Goal: Check status: Check status

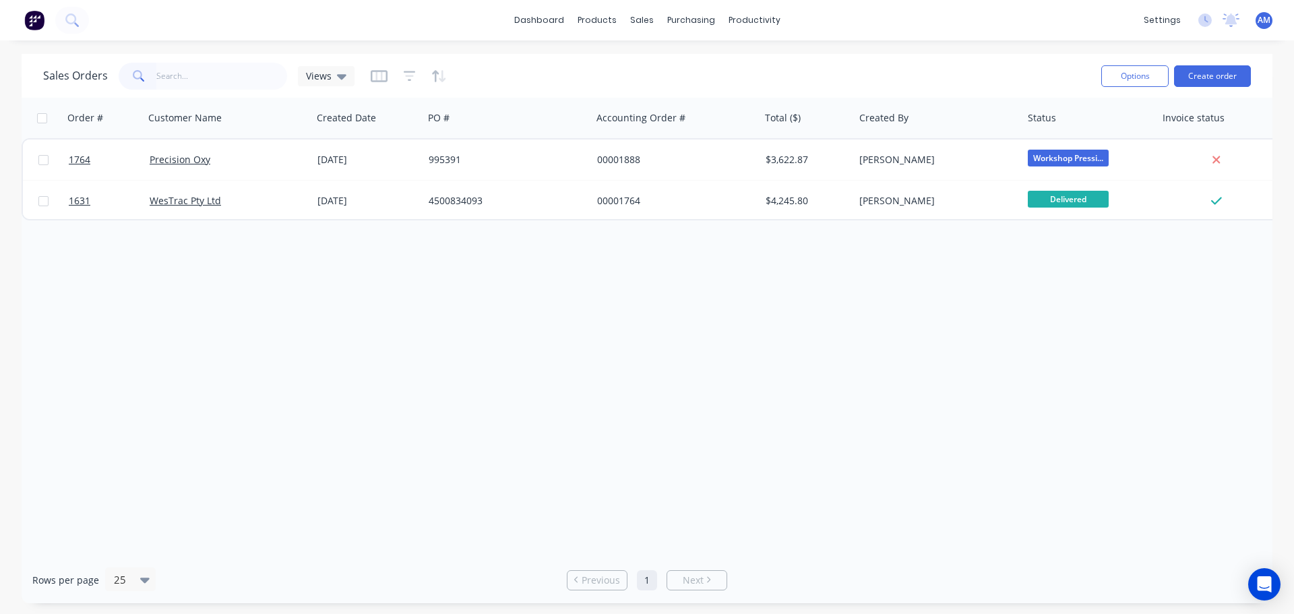
type input "="
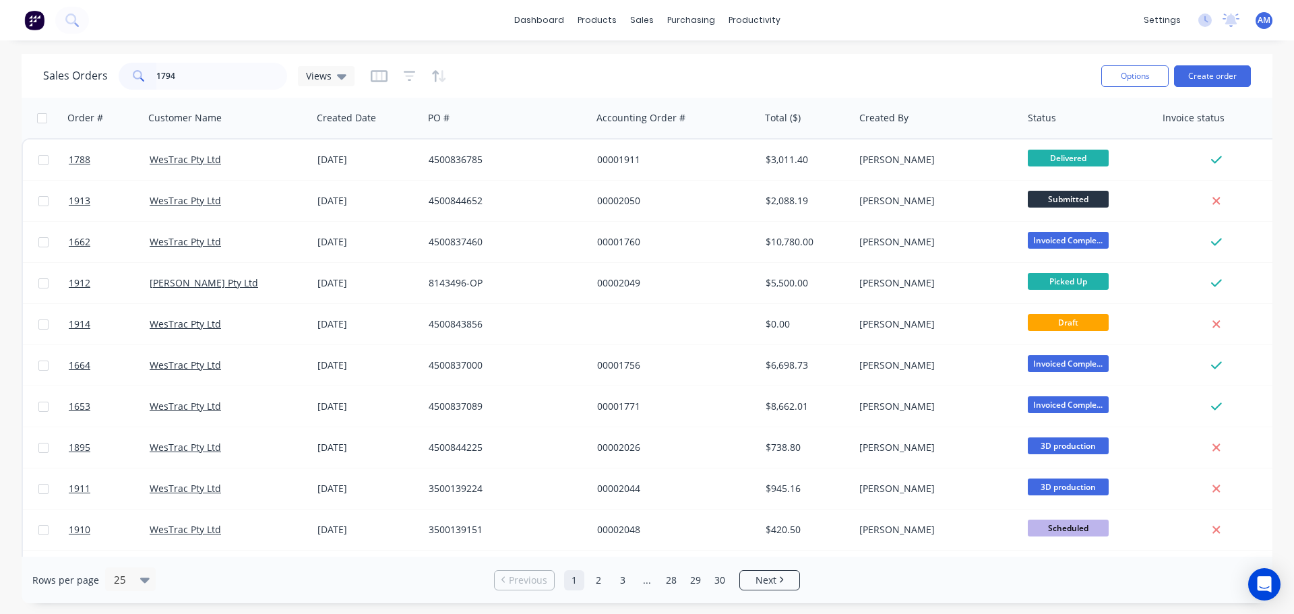
type input "1794"
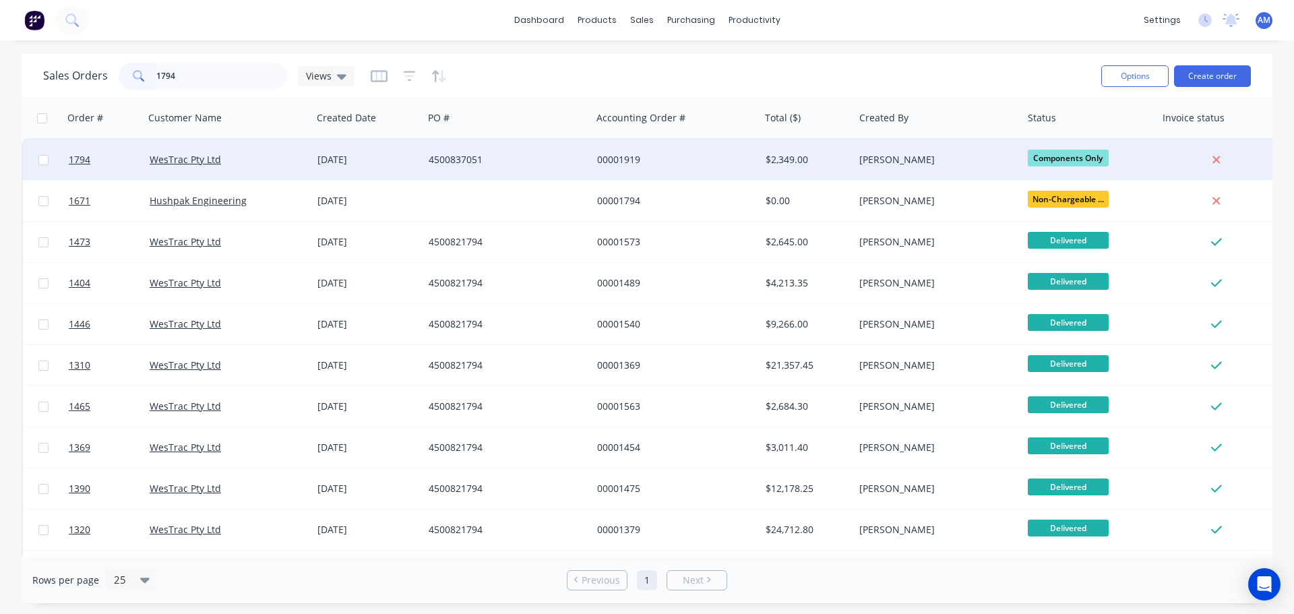
click at [459, 154] on div "4500837051" at bounding box center [504, 159] width 150 height 13
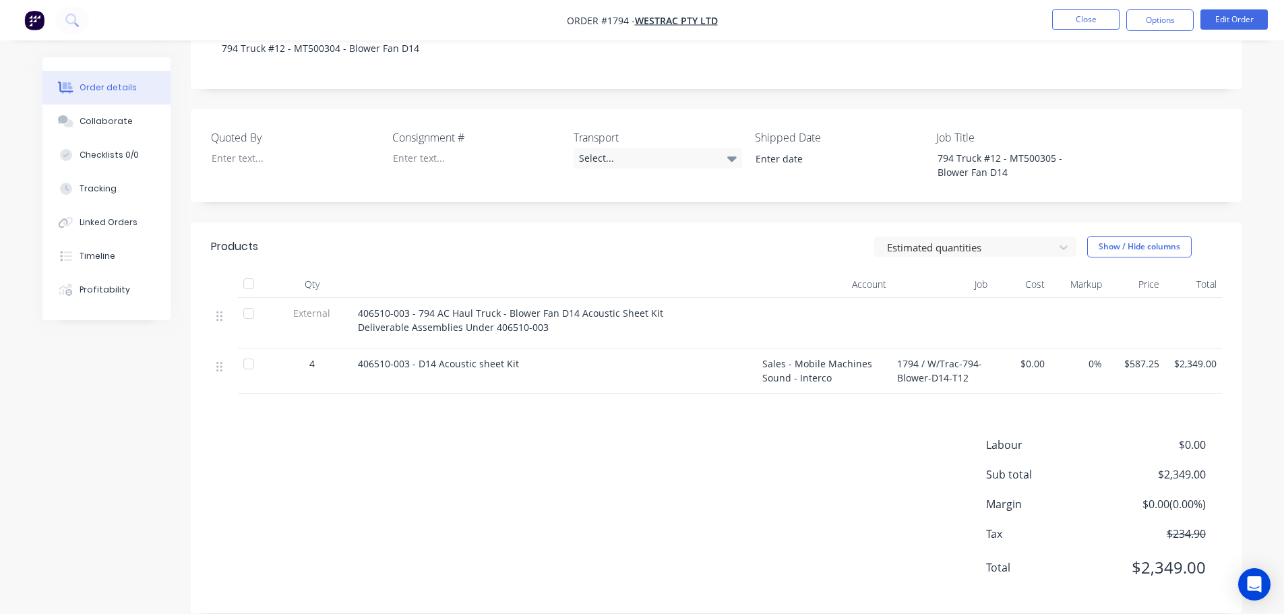
scroll to position [285, 0]
click at [100, 218] on div "Linked Orders" at bounding box center [109, 222] width 58 height 12
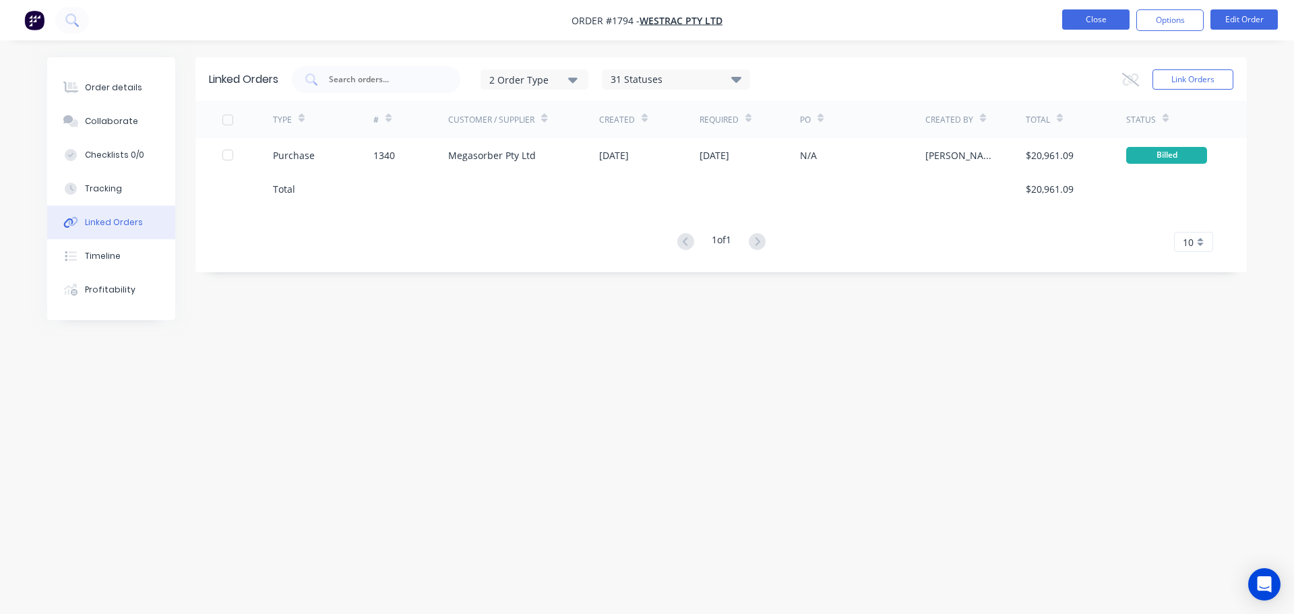
click at [1098, 20] on button "Close" at bounding box center [1095, 19] width 67 height 20
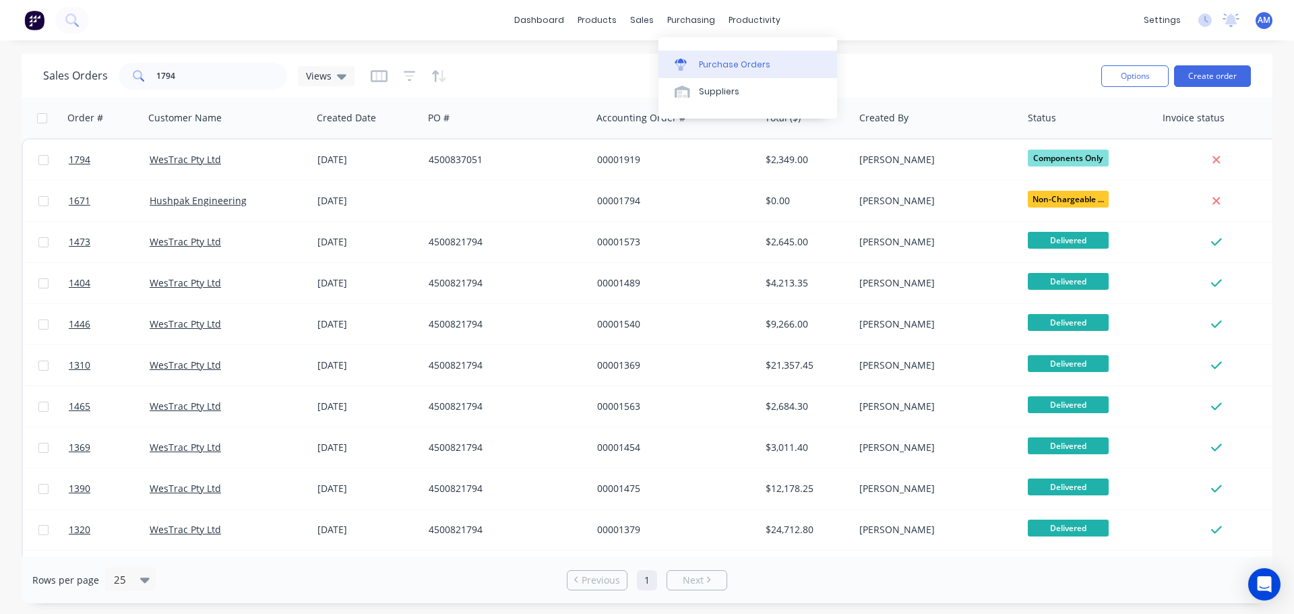
click at [731, 61] on div "Purchase Orders" at bounding box center [734, 65] width 71 height 12
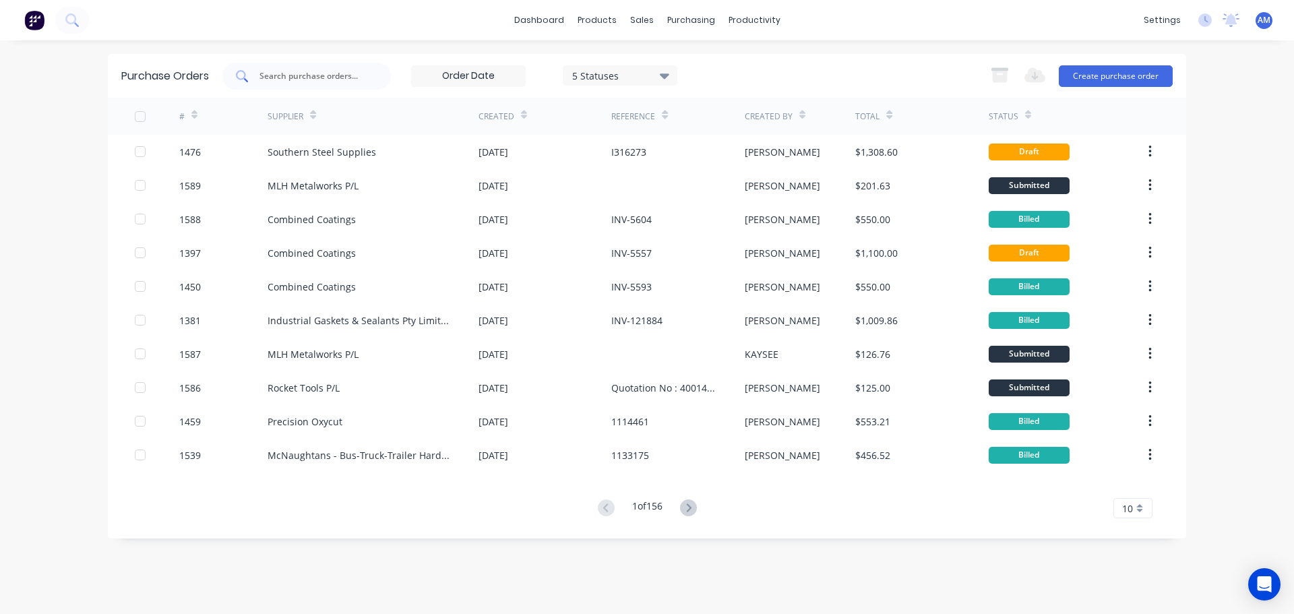
click at [334, 73] on input "text" at bounding box center [314, 75] width 112 height 13
type input "1340"
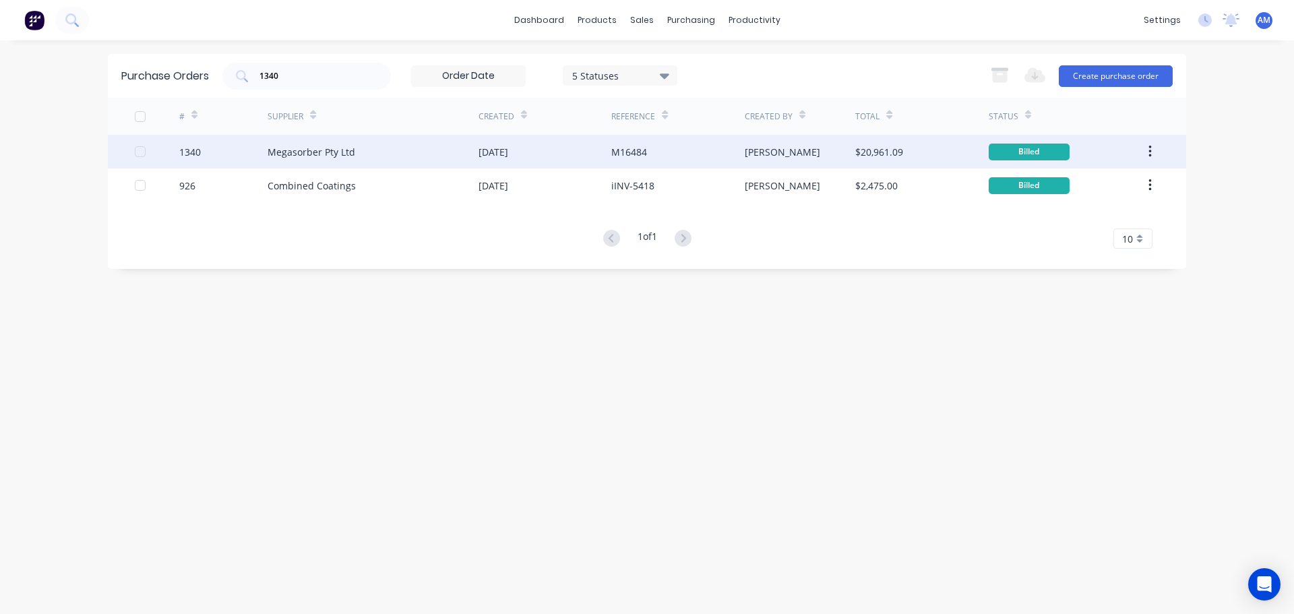
click at [343, 154] on div "Megasorber Pty Ltd" at bounding box center [312, 152] width 88 height 14
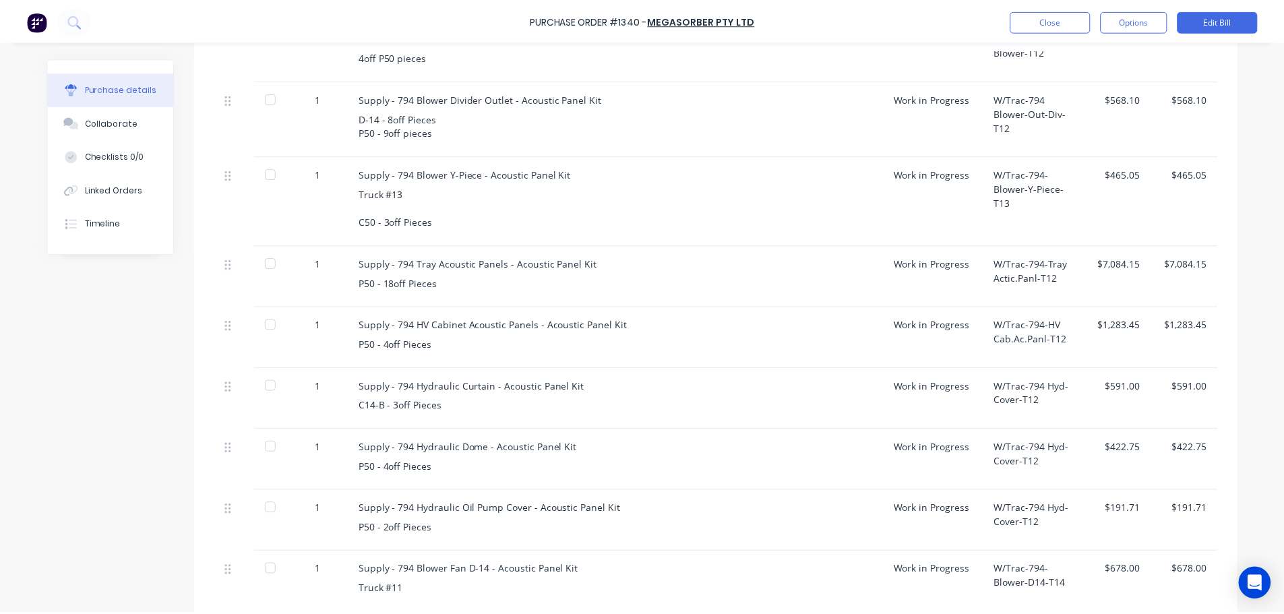
scroll to position [463, 0]
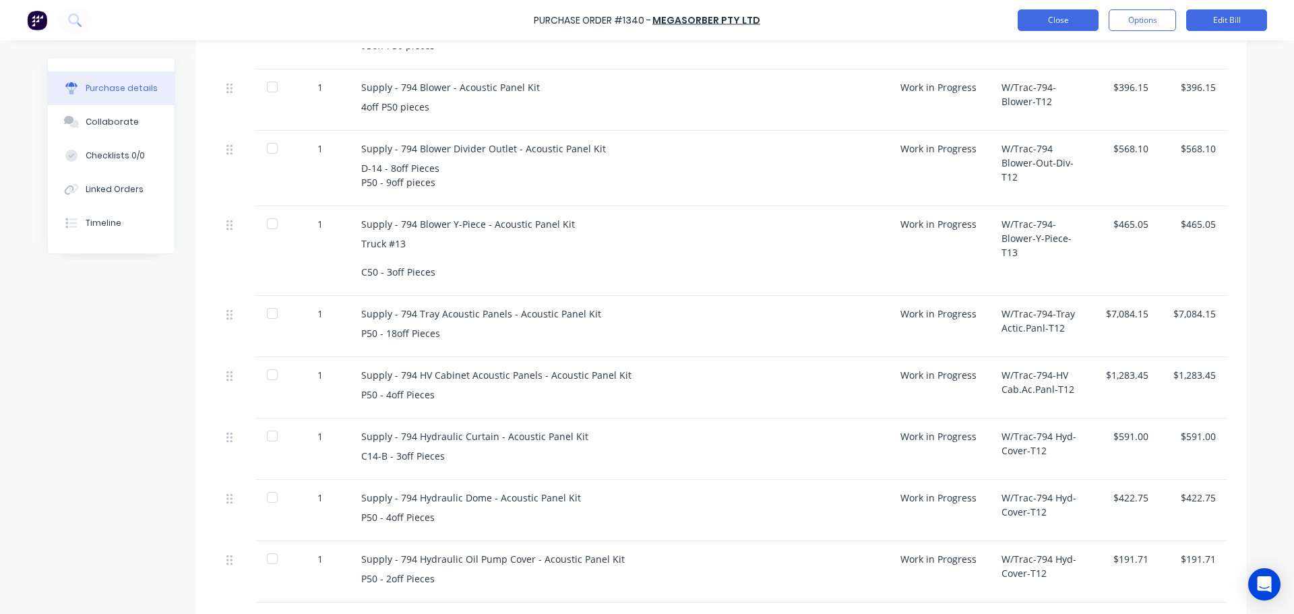
click at [1050, 27] on button "Close" at bounding box center [1058, 20] width 81 height 22
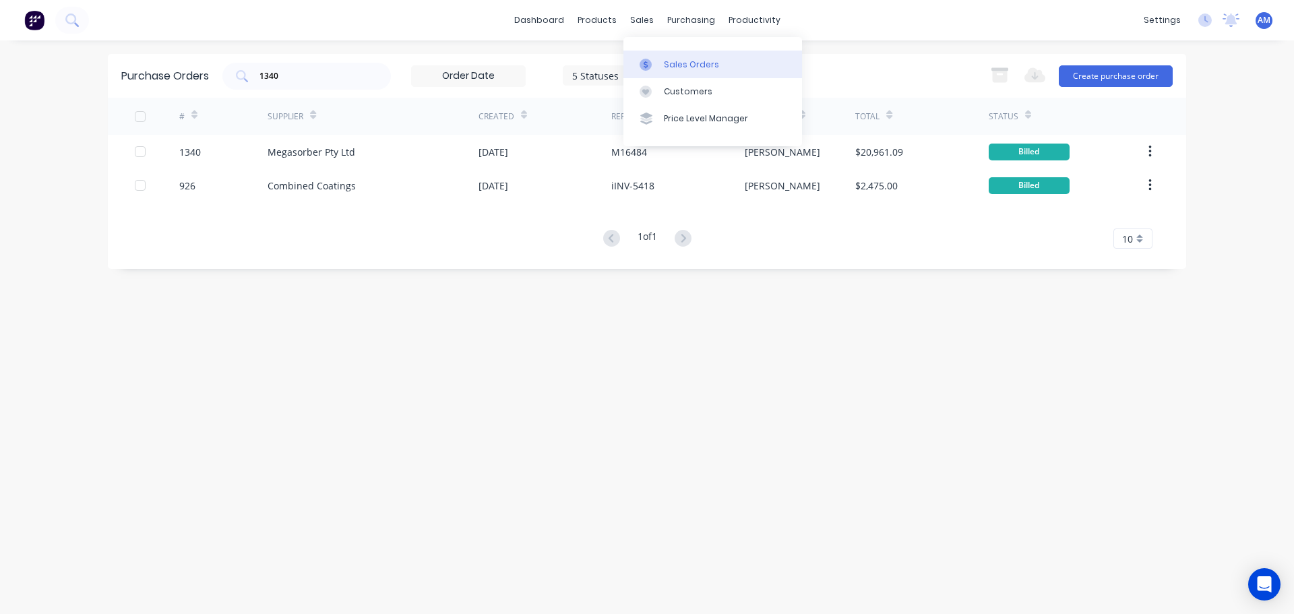
click at [676, 63] on div "Sales Orders" at bounding box center [691, 65] width 55 height 12
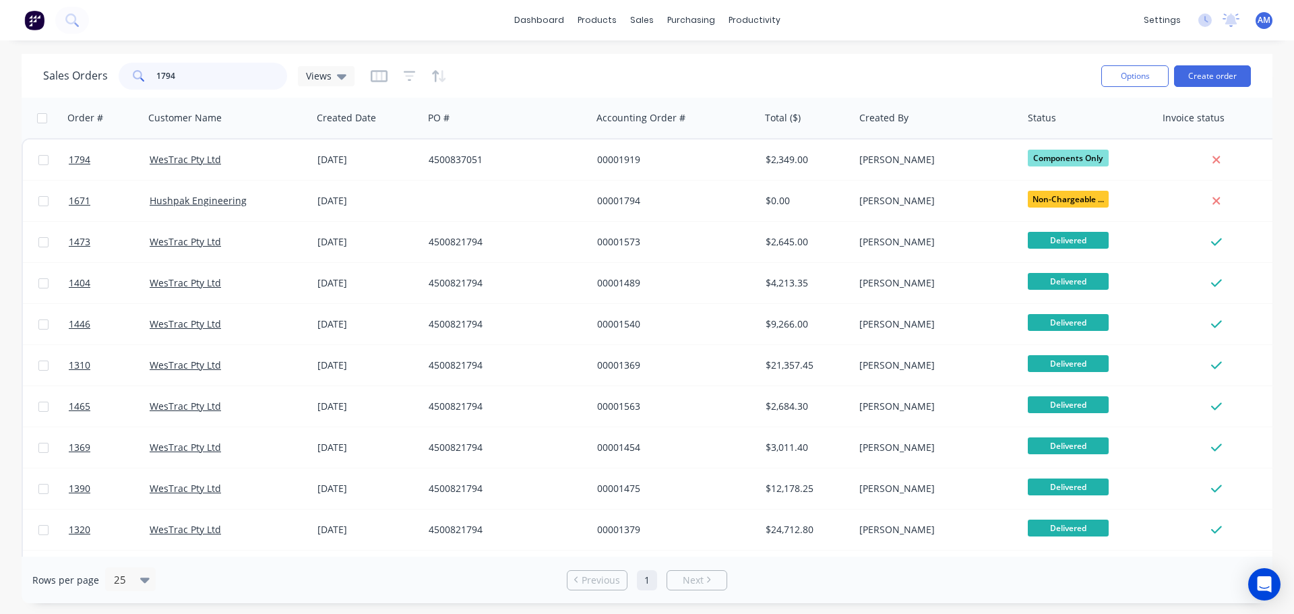
drag, startPoint x: 177, startPoint y: 85, endPoint x: 133, endPoint y: 72, distance: 45.6
click at [138, 74] on div "1794" at bounding box center [203, 76] width 168 height 27
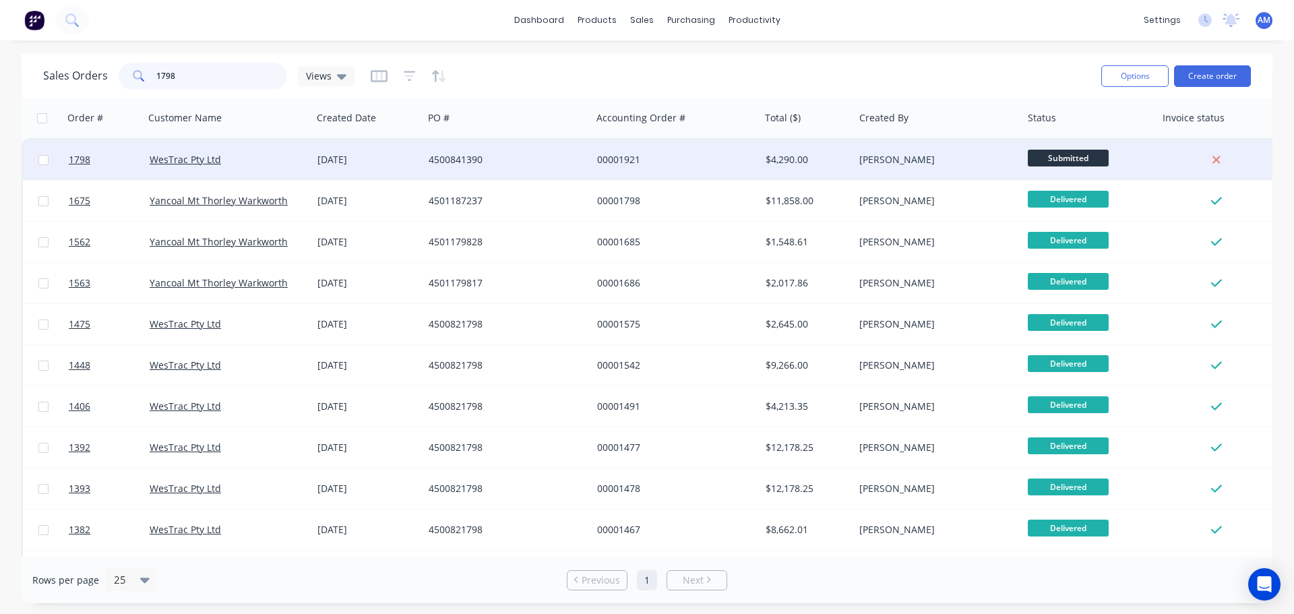
type input "1798"
click at [627, 157] on div "00001921" at bounding box center [672, 159] width 150 height 13
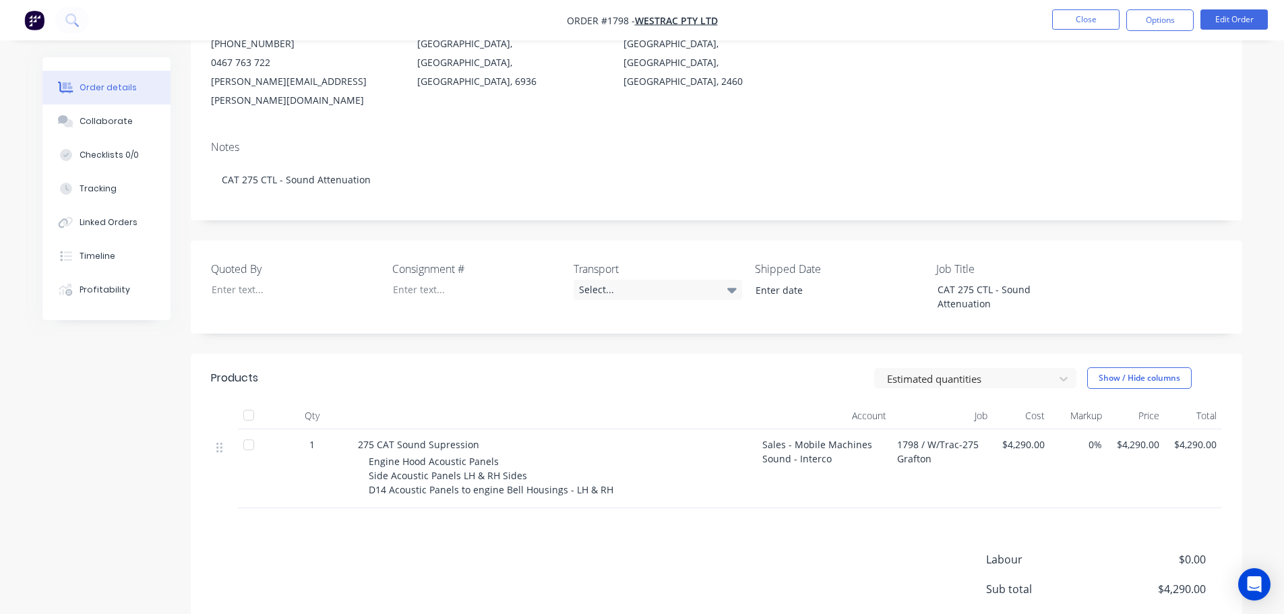
scroll to position [202, 0]
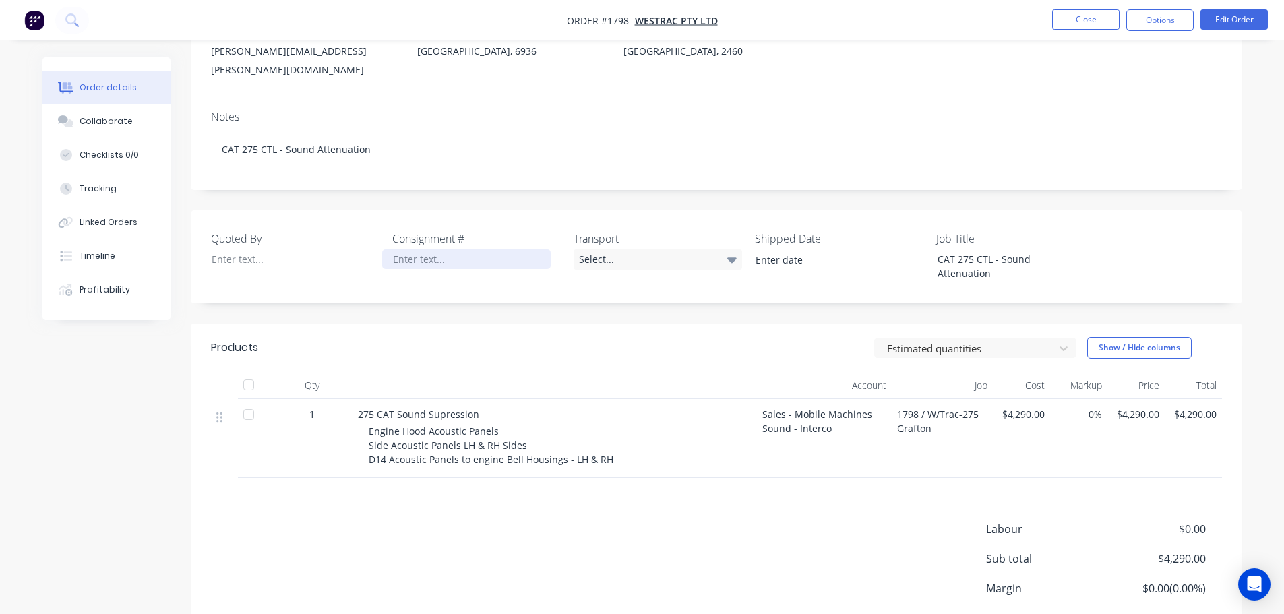
click at [414, 249] on div at bounding box center [466, 259] width 168 height 20
paste div
click at [605, 249] on div "Select..." at bounding box center [658, 259] width 168 height 20
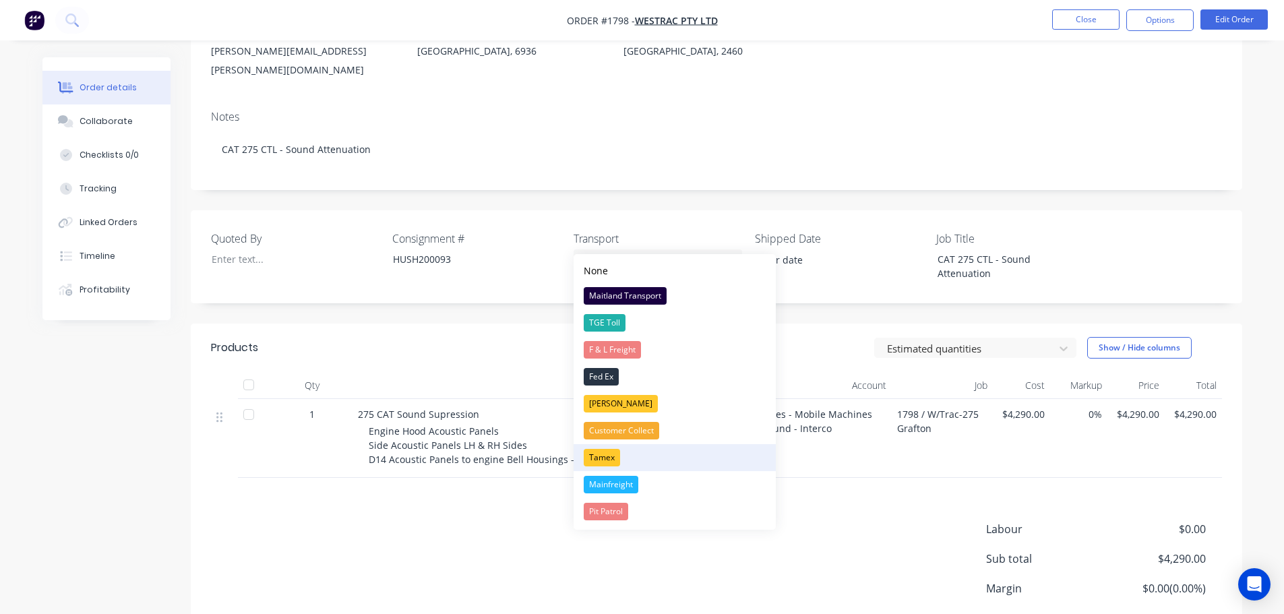
click at [600, 456] on div "Tamex" at bounding box center [602, 458] width 36 height 18
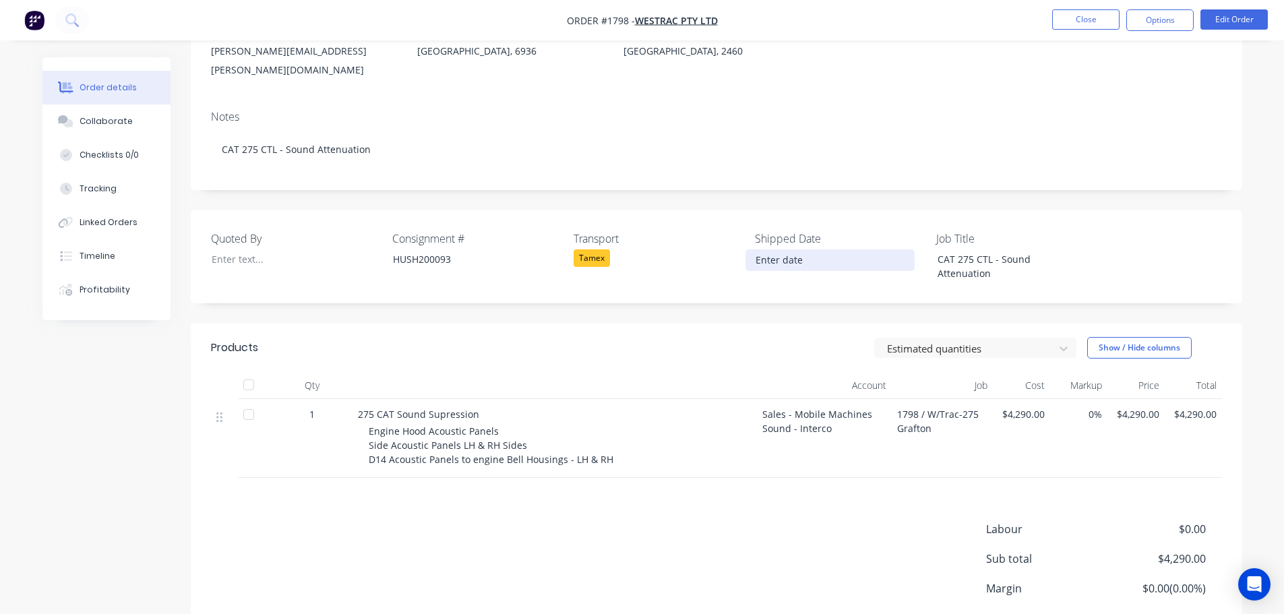
click at [780, 250] on input at bounding box center [830, 260] width 168 height 20
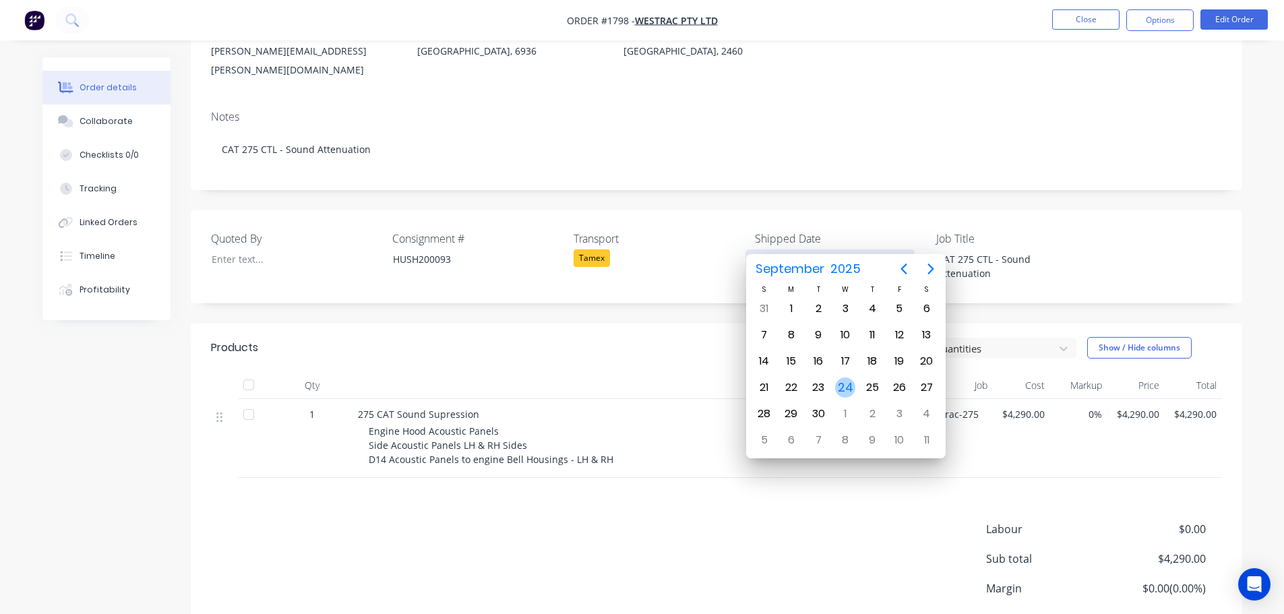
click at [851, 389] on div "24" at bounding box center [845, 387] width 20 height 20
type input "[DATE]"
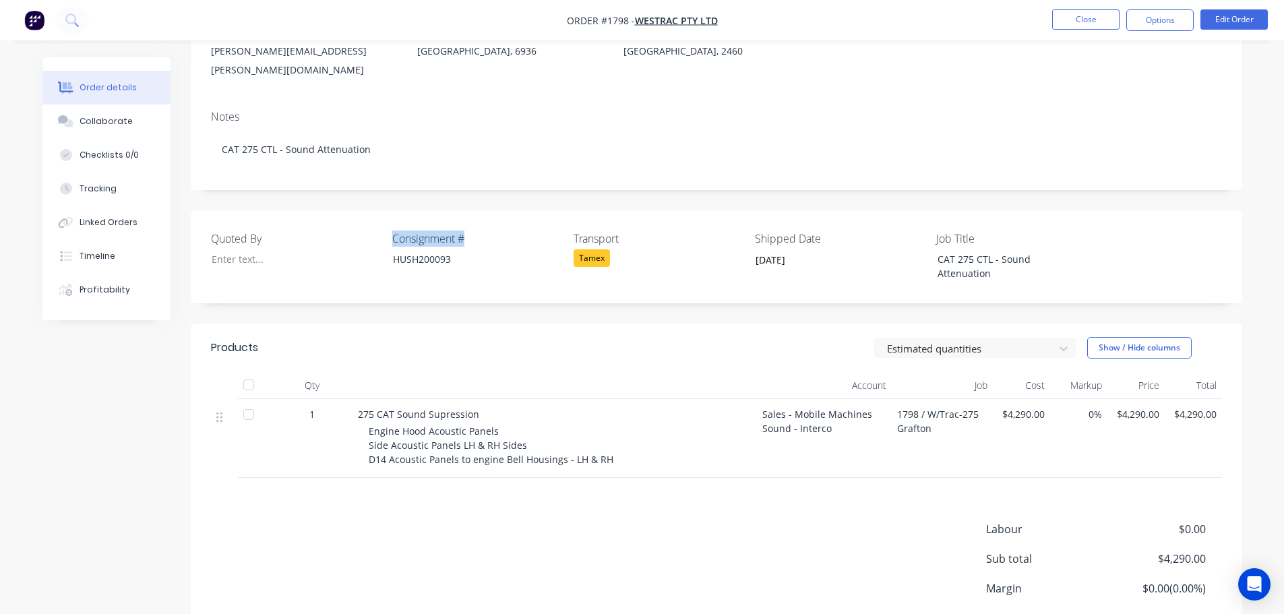
drag, startPoint x: 468, startPoint y: 212, endPoint x: 381, endPoint y: 207, distance: 86.4
click at [381, 210] on div "Quoted By Consignment # HUSH200093 Transport Tamex Shipped Date [DATE] Job Titl…" at bounding box center [716, 256] width 1051 height 93
copy div "Consignment #"
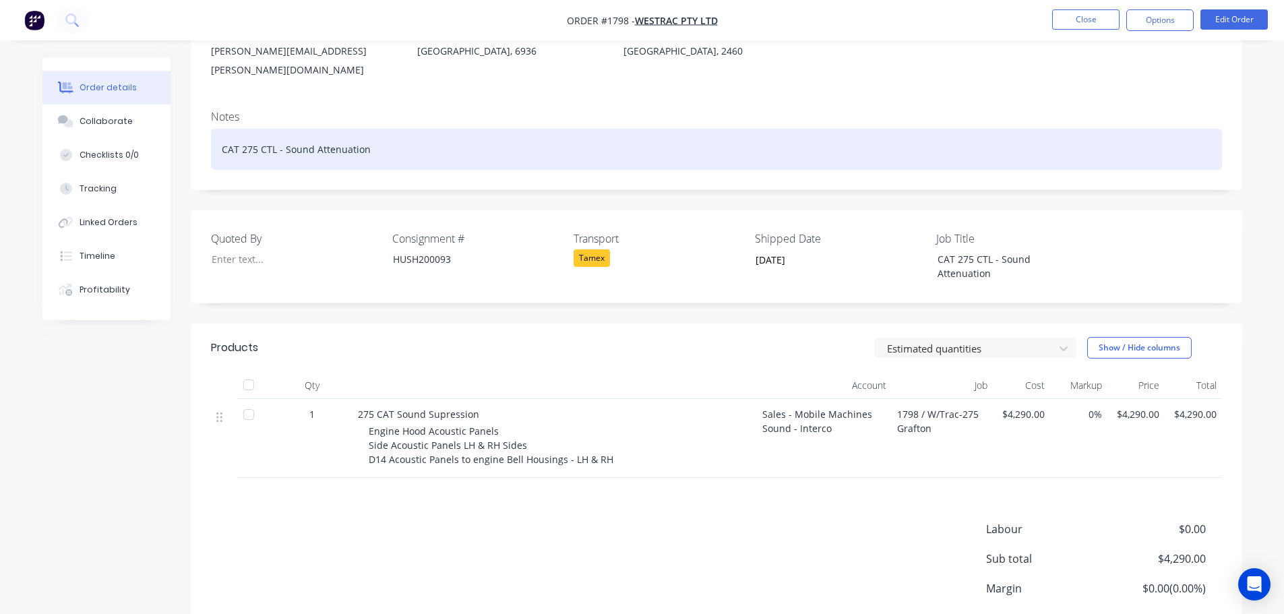
click at [392, 129] on div "CAT 275 CTL - Sound Attenuation" at bounding box center [716, 149] width 1011 height 41
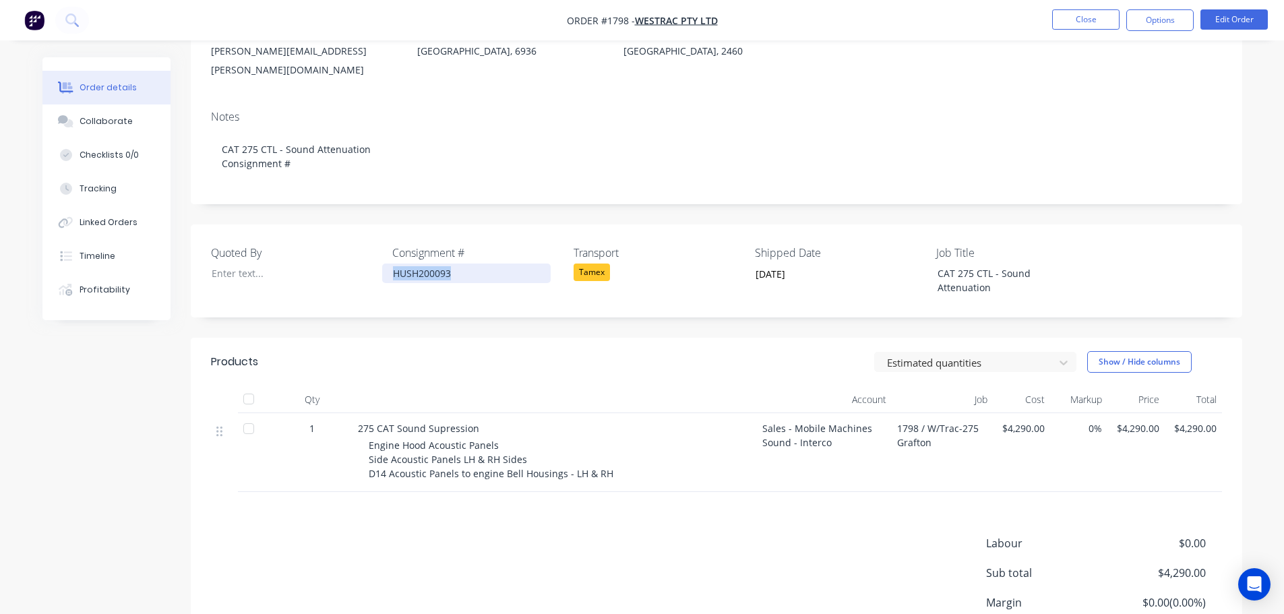
drag, startPoint x: 466, startPoint y: 257, endPoint x: 388, endPoint y: 249, distance: 79.2
click at [389, 264] on div "HUSH200093" at bounding box center [466, 274] width 168 height 20
copy div "HUSH200093"
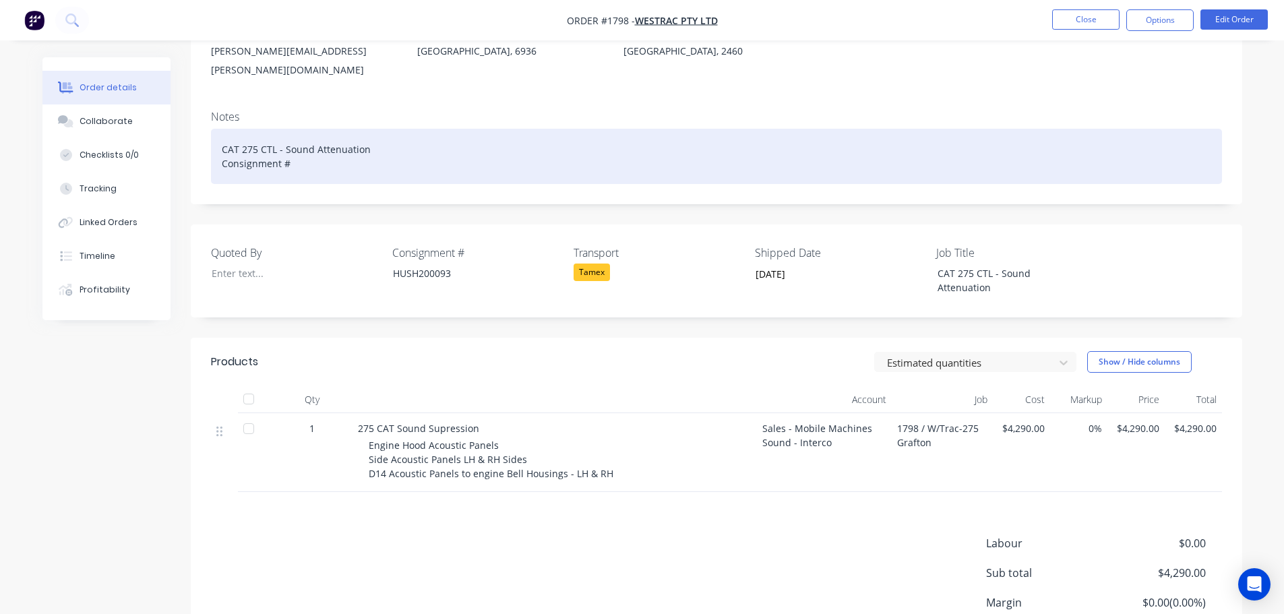
click at [301, 144] on div "CAT 275 CTL - Sound Attenuation Consignment #" at bounding box center [716, 156] width 1011 height 55
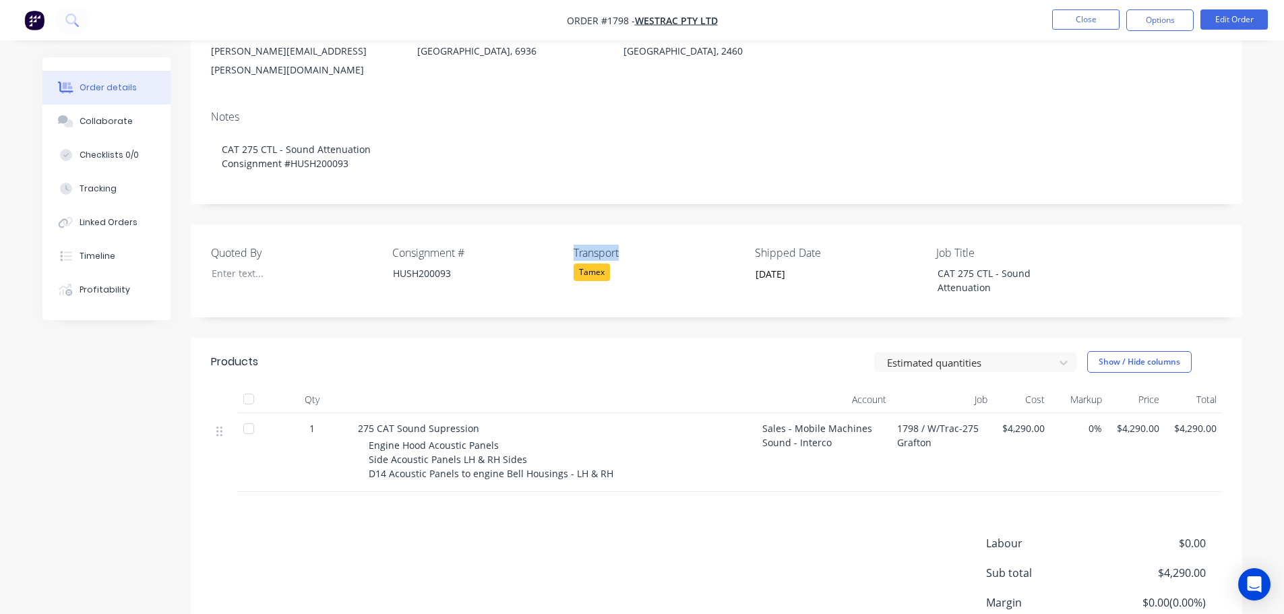
drag, startPoint x: 622, startPoint y: 234, endPoint x: 574, endPoint y: 233, distance: 47.9
click at [574, 245] on label "Transport" at bounding box center [658, 253] width 168 height 16
copy label "Transport"
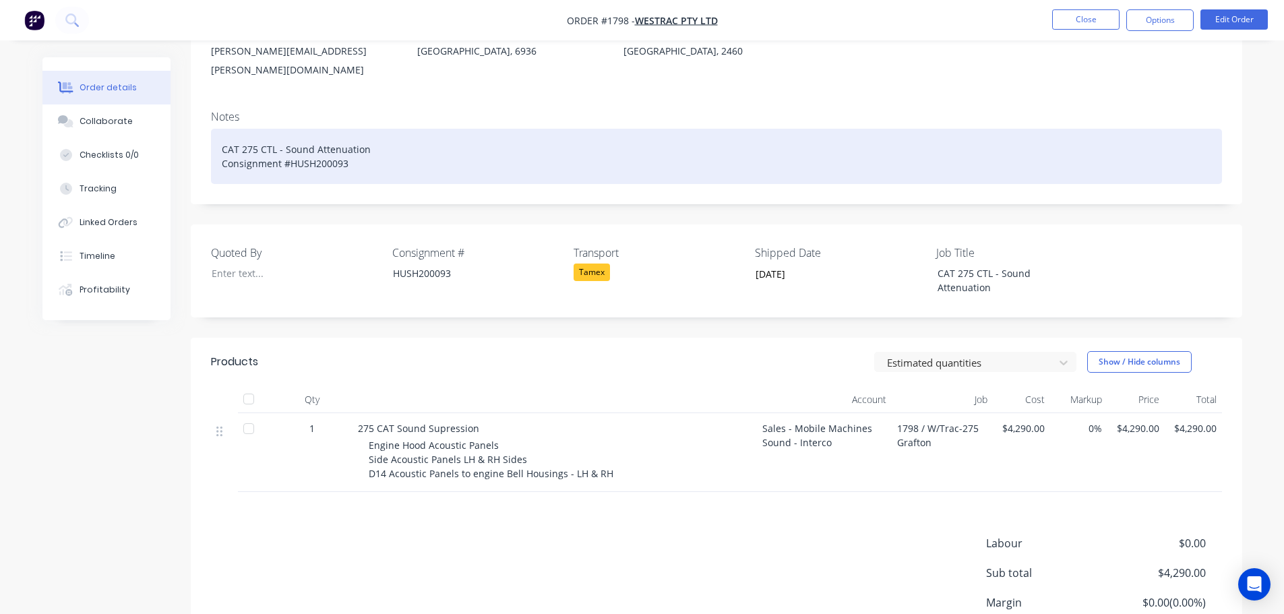
click at [396, 152] on div "CAT 275 CTL - Sound Attenuation Consignment #HUSH200093" at bounding box center [716, 156] width 1011 height 55
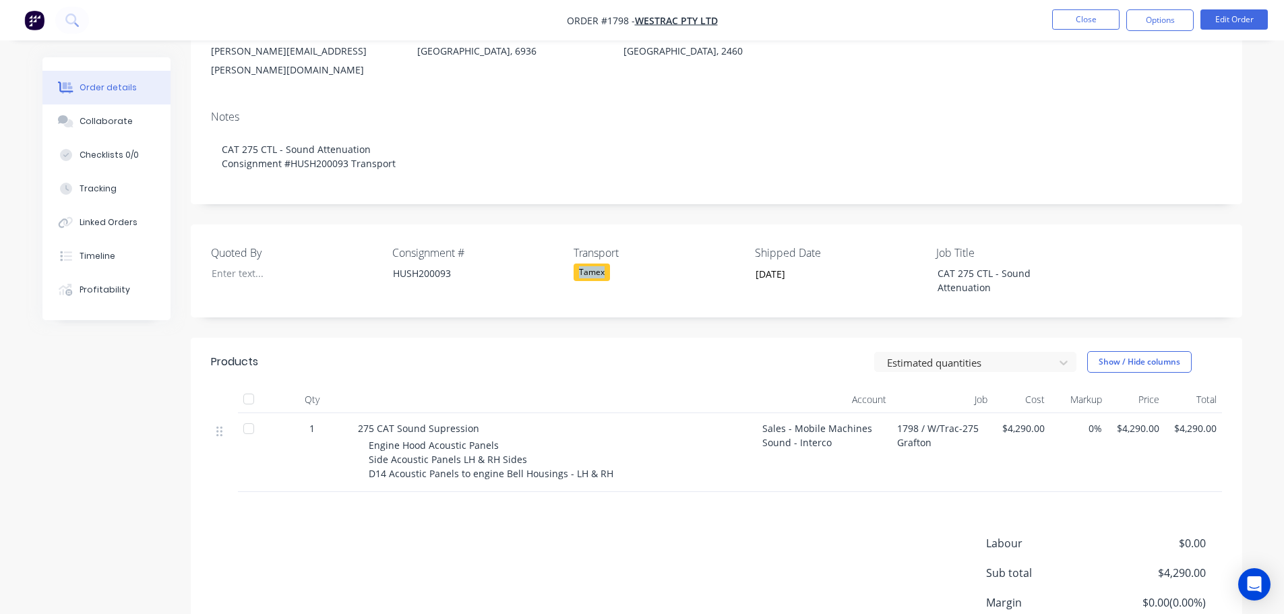
drag, startPoint x: 617, startPoint y: 255, endPoint x: 576, endPoint y: 251, distance: 40.6
click at [576, 264] on div "Tamex" at bounding box center [658, 273] width 168 height 18
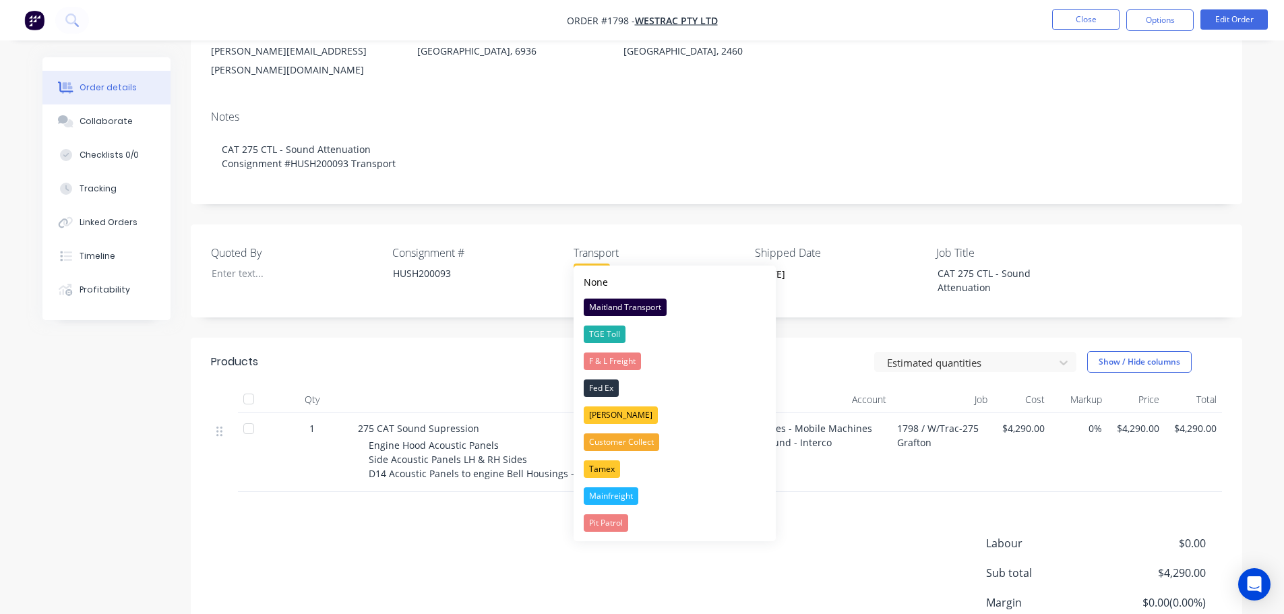
copy div "Tamex"
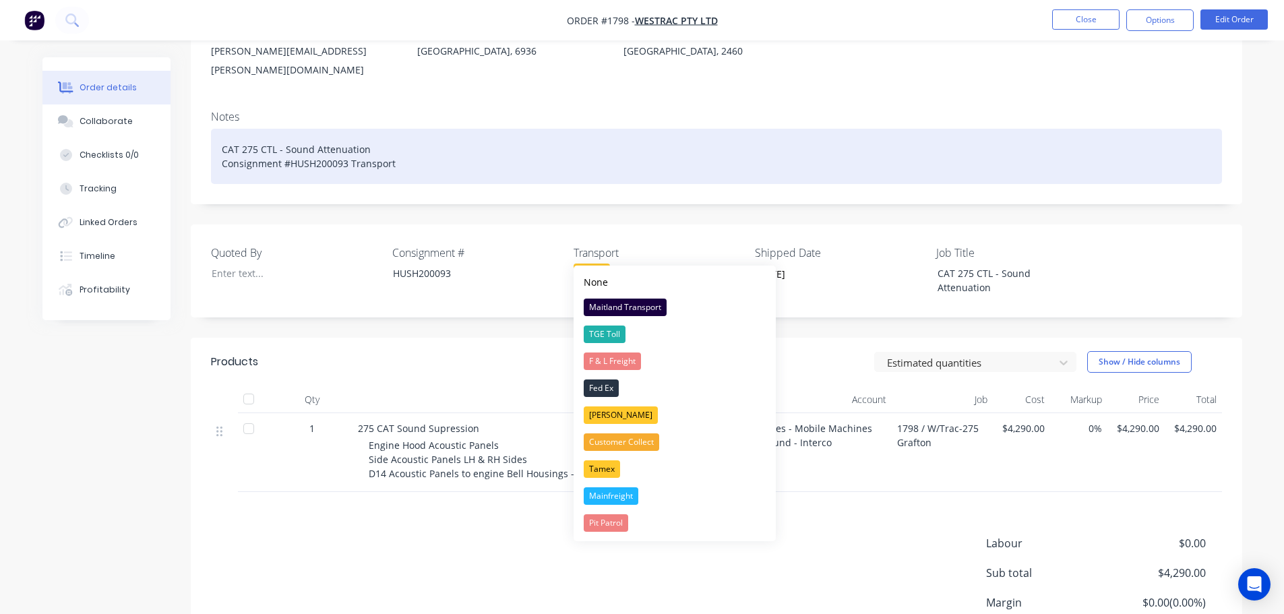
click at [398, 147] on div "CAT 275 CTL - Sound Attenuation Consignment #HUSH200093 Transport" at bounding box center [716, 156] width 1011 height 55
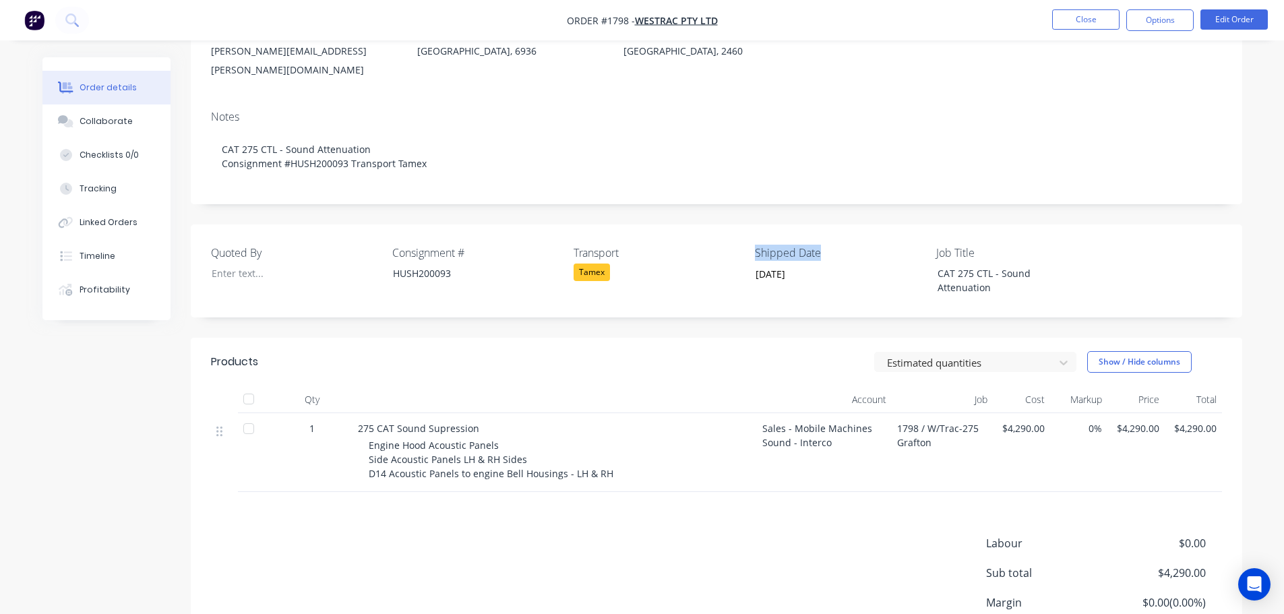
drag, startPoint x: 824, startPoint y: 231, endPoint x: 755, endPoint y: 234, distance: 68.8
click at [755, 245] on label "Shipped Date" at bounding box center [839, 253] width 168 height 16
copy label "Shipped Date"
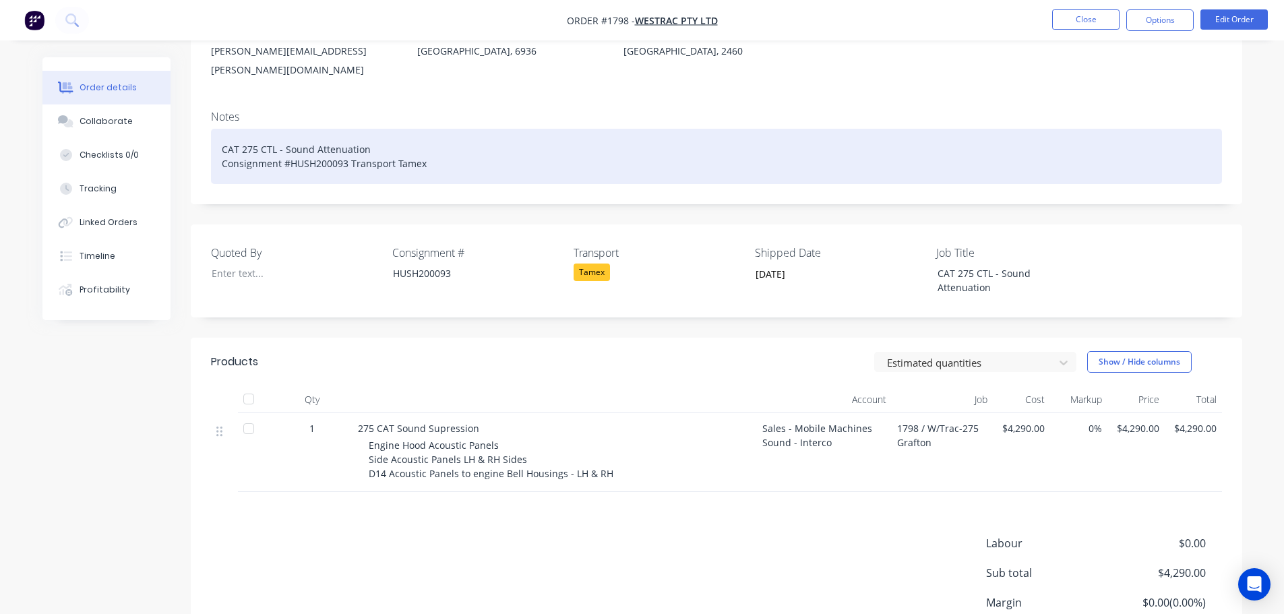
click at [449, 152] on div "CAT 275 CTL - Sound Attenuation Consignment #HUSH200093 Transport Tamex" at bounding box center [716, 156] width 1011 height 55
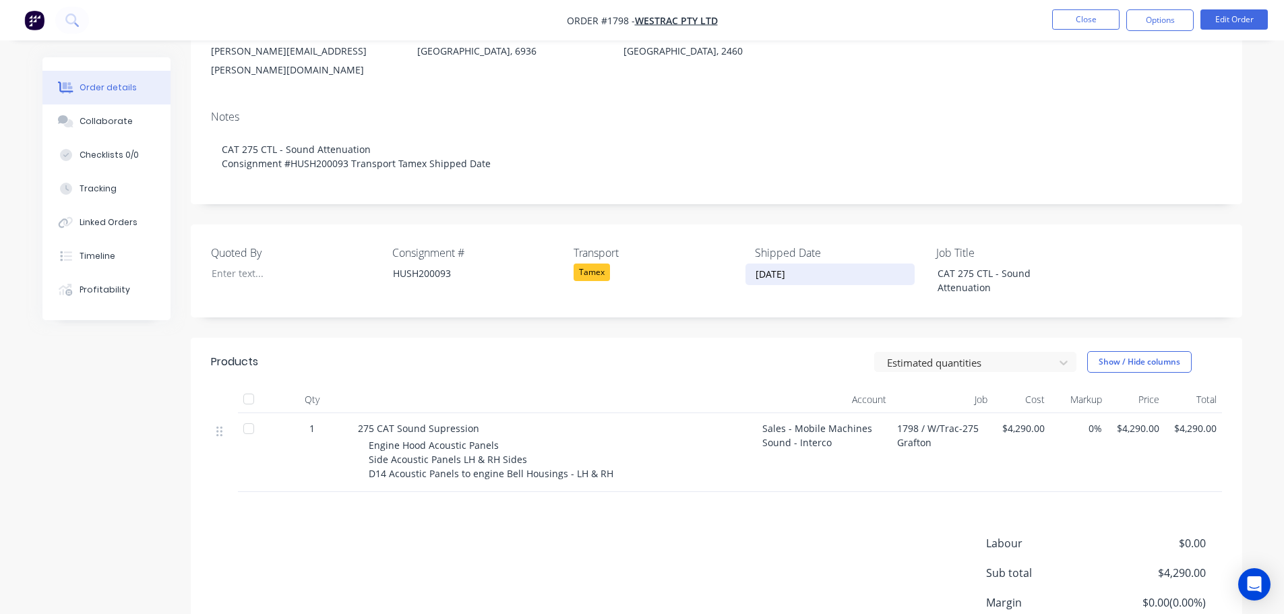
drag, startPoint x: 814, startPoint y: 254, endPoint x: 751, endPoint y: 256, distance: 62.7
click at [751, 264] on input "[DATE]" at bounding box center [830, 274] width 168 height 20
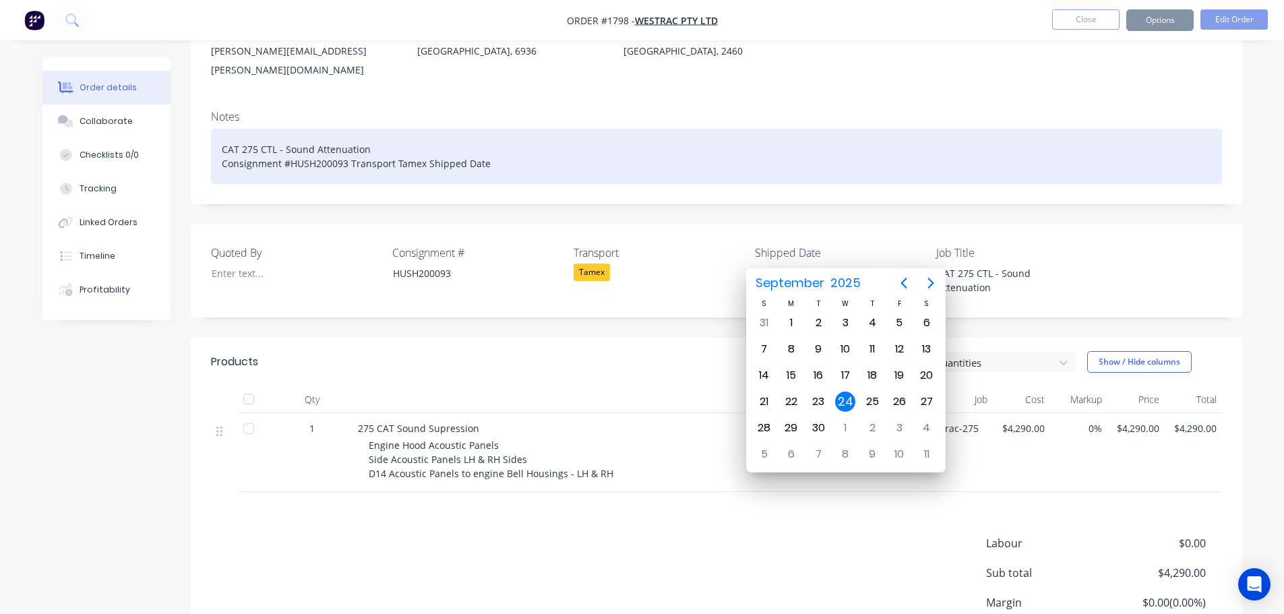
click at [498, 146] on div "CAT 275 CTL - Sound Attenuation Consignment #HUSH200093 Transport Tamex Shipped…" at bounding box center [716, 156] width 1011 height 55
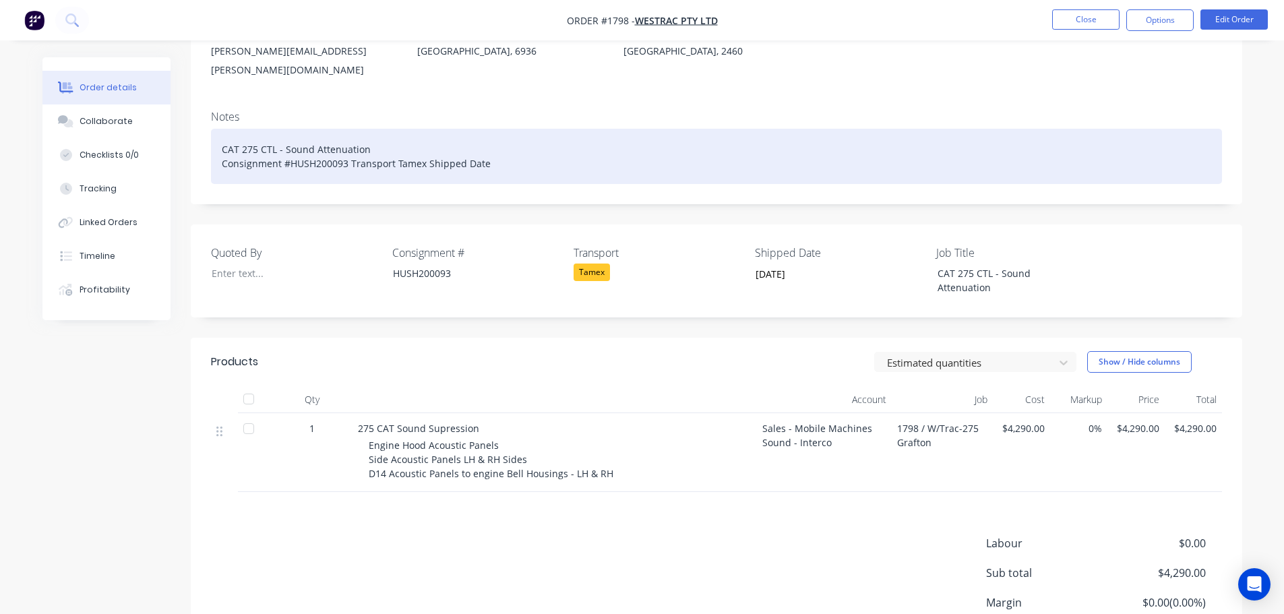
click at [498, 146] on div "CAT 275 CTL - Sound Attenuation Consignment #HUSH200093 Transport Tamex Shipped…" at bounding box center [716, 156] width 1011 height 55
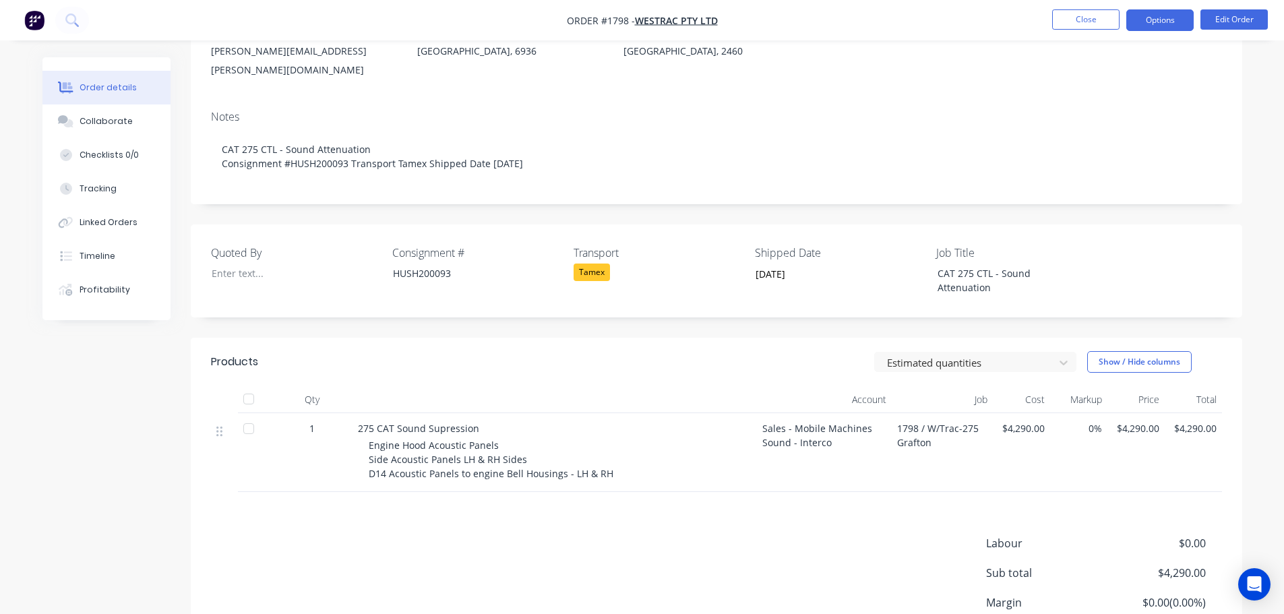
click at [1168, 27] on button "Options" at bounding box center [1159, 20] width 67 height 22
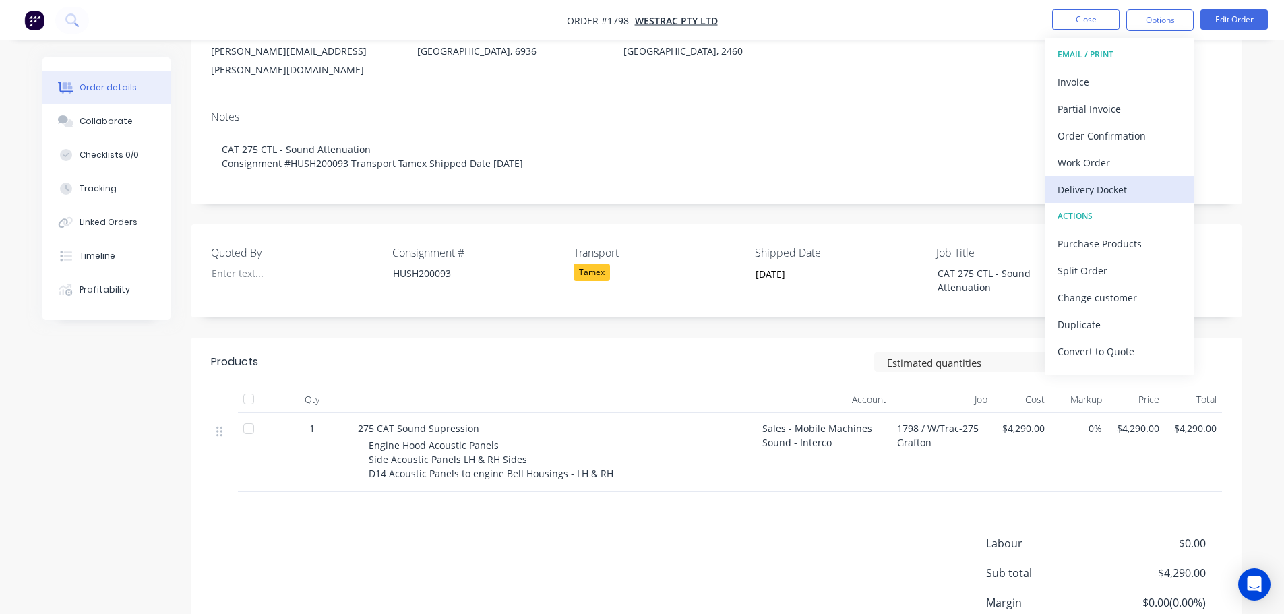
click at [1092, 187] on div "Delivery Docket" at bounding box center [1119, 190] width 124 height 20
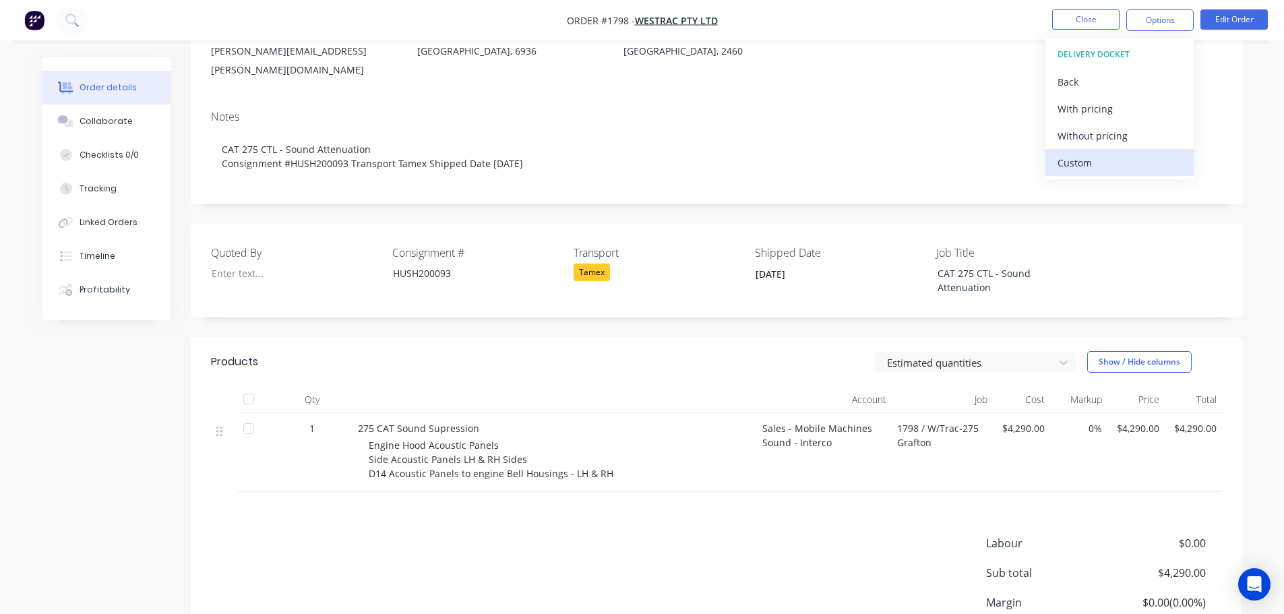
click at [1092, 164] on div "Custom" at bounding box center [1119, 163] width 124 height 20
click at [1093, 142] on div "Without pricing" at bounding box center [1119, 136] width 124 height 20
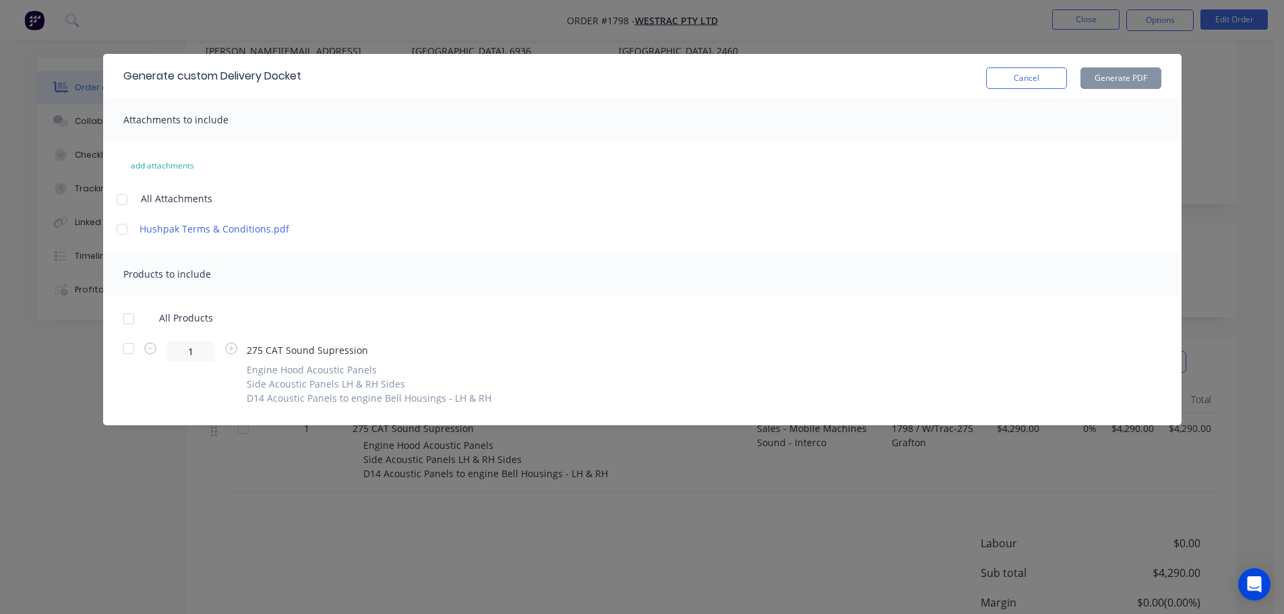
click at [129, 319] on div at bounding box center [128, 318] width 27 height 27
click at [1104, 77] on button "Generate PDF" at bounding box center [1120, 78] width 81 height 22
click at [1022, 75] on button "Cancel" at bounding box center [1026, 78] width 81 height 22
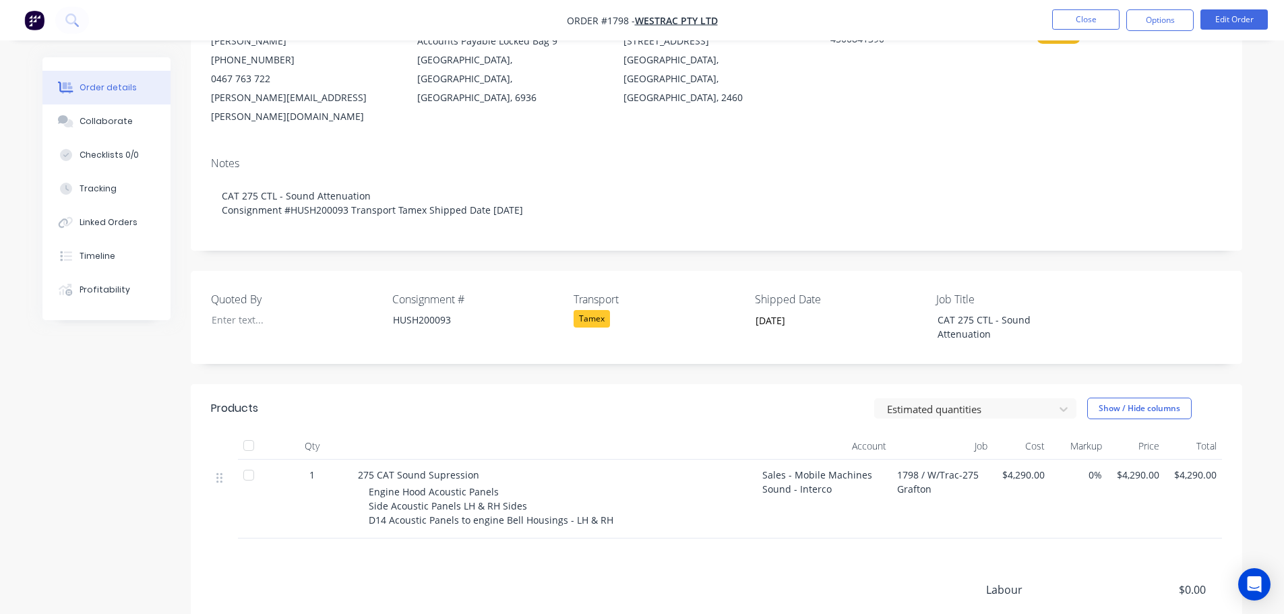
scroll to position [0, 0]
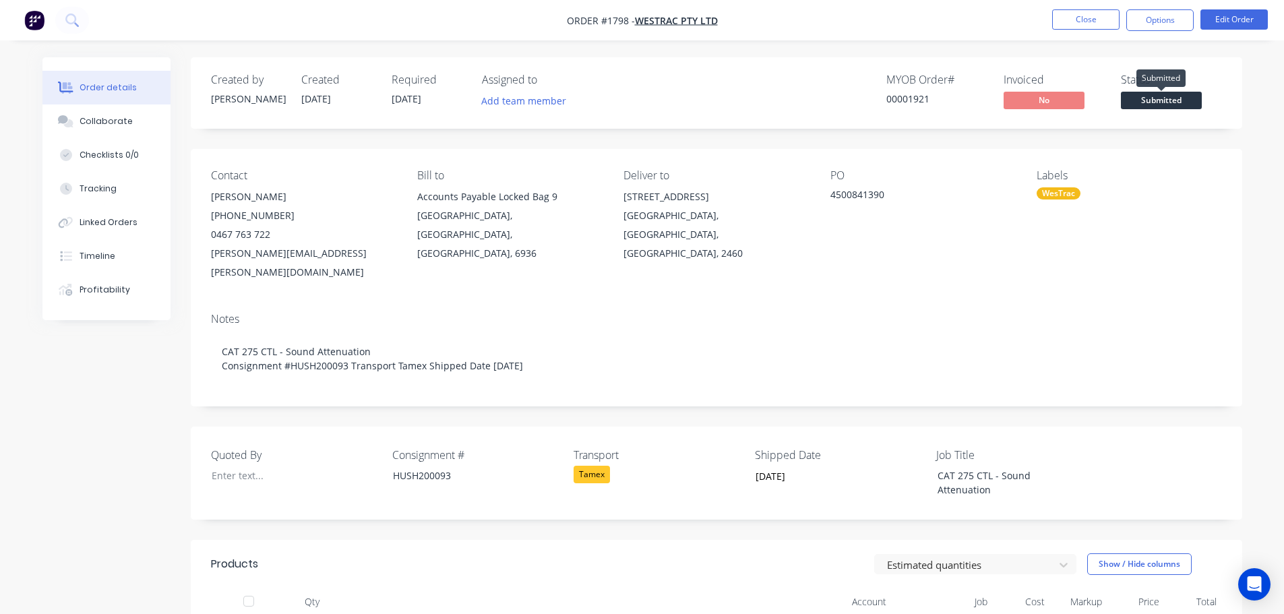
click at [1159, 97] on span "Submitted" at bounding box center [1161, 100] width 81 height 17
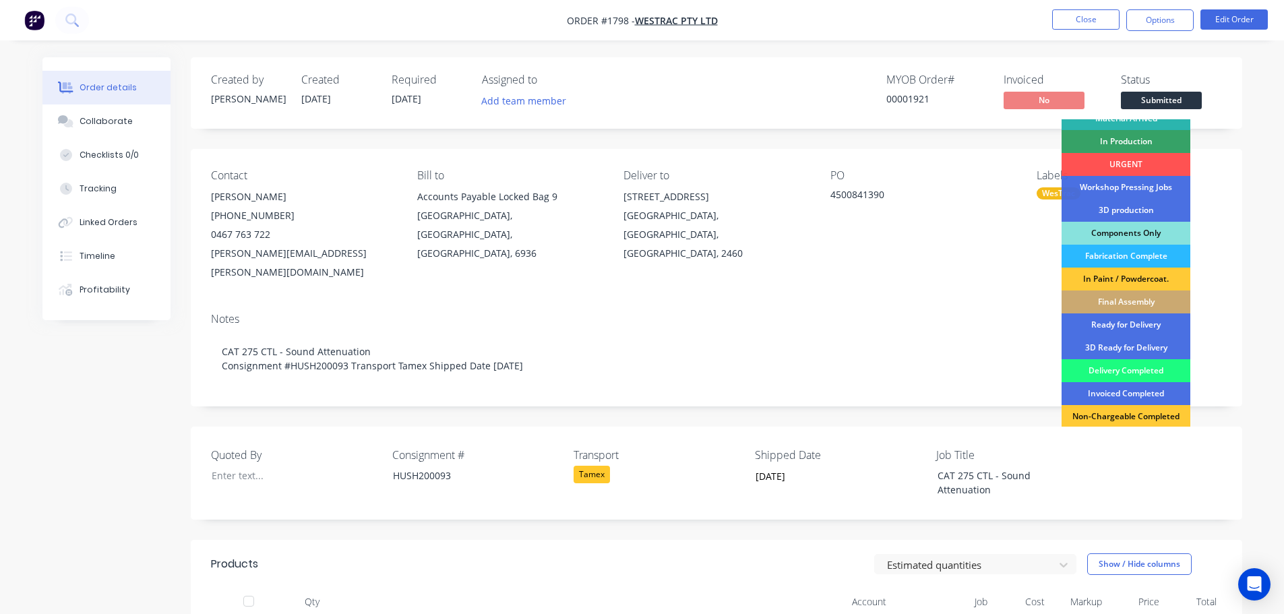
scroll to position [135, 0]
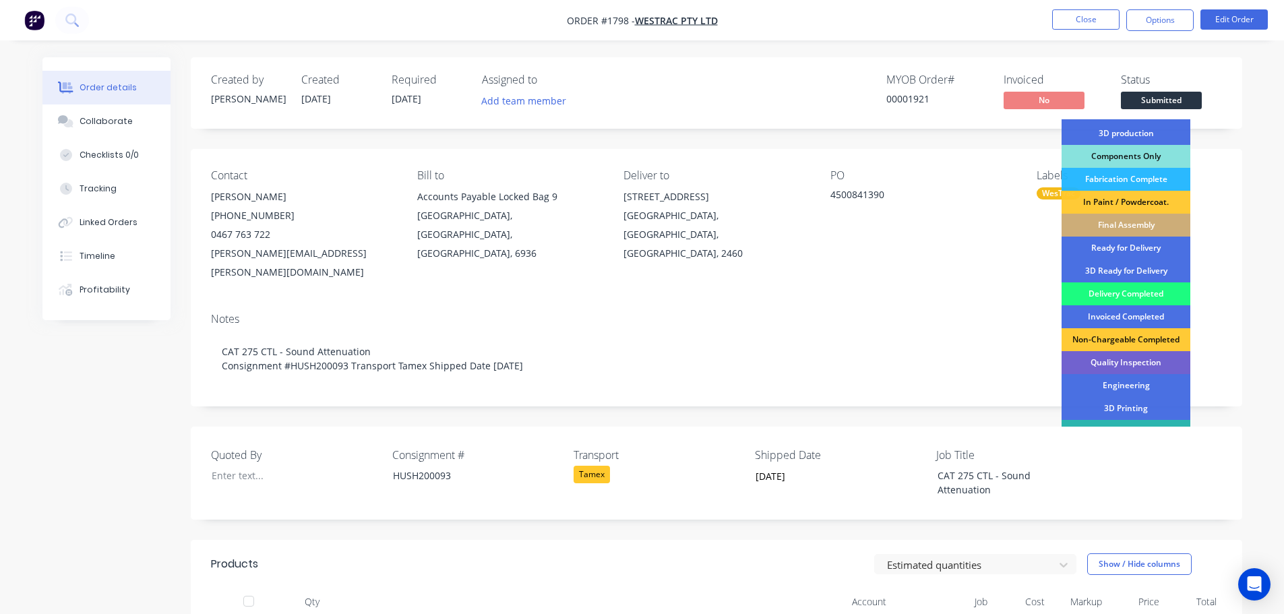
click at [1115, 292] on div "Delivery Completed" at bounding box center [1125, 293] width 129 height 23
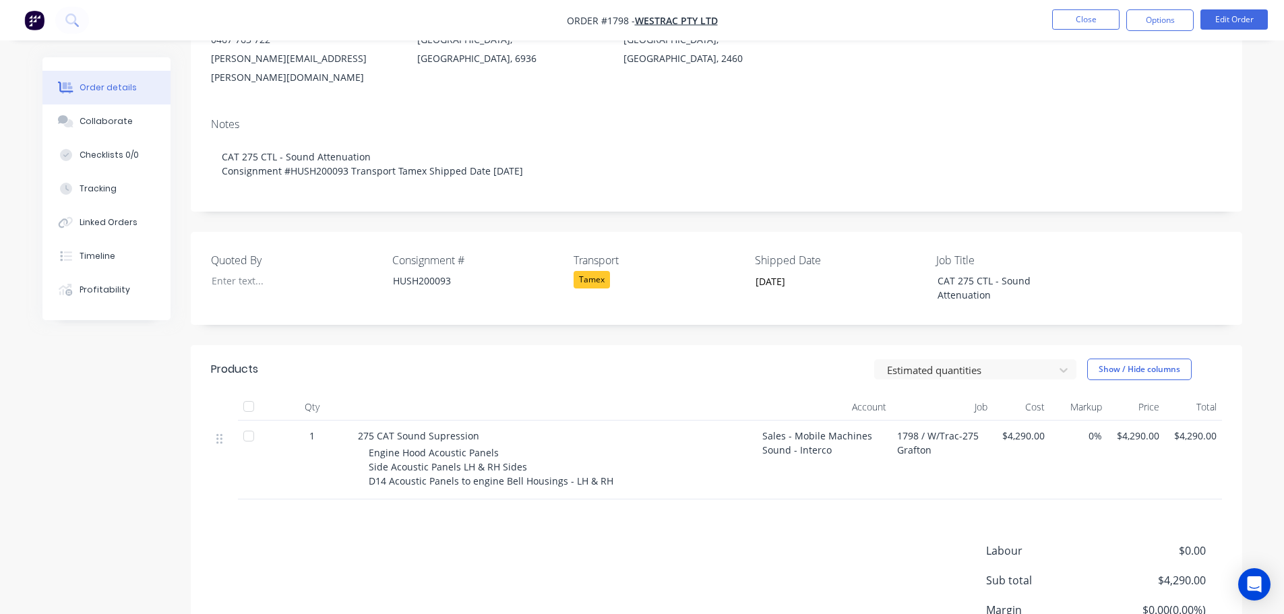
scroll to position [289, 0]
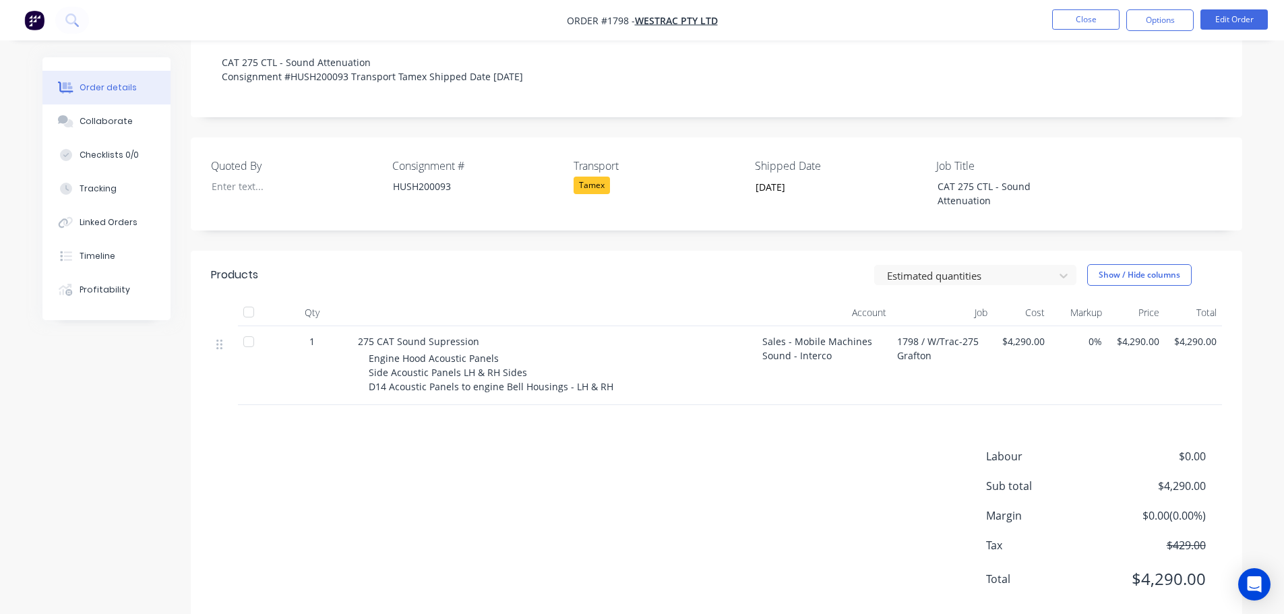
click at [249, 299] on div at bounding box center [248, 312] width 27 height 27
click at [1078, 19] on button "Close" at bounding box center [1085, 19] width 67 height 20
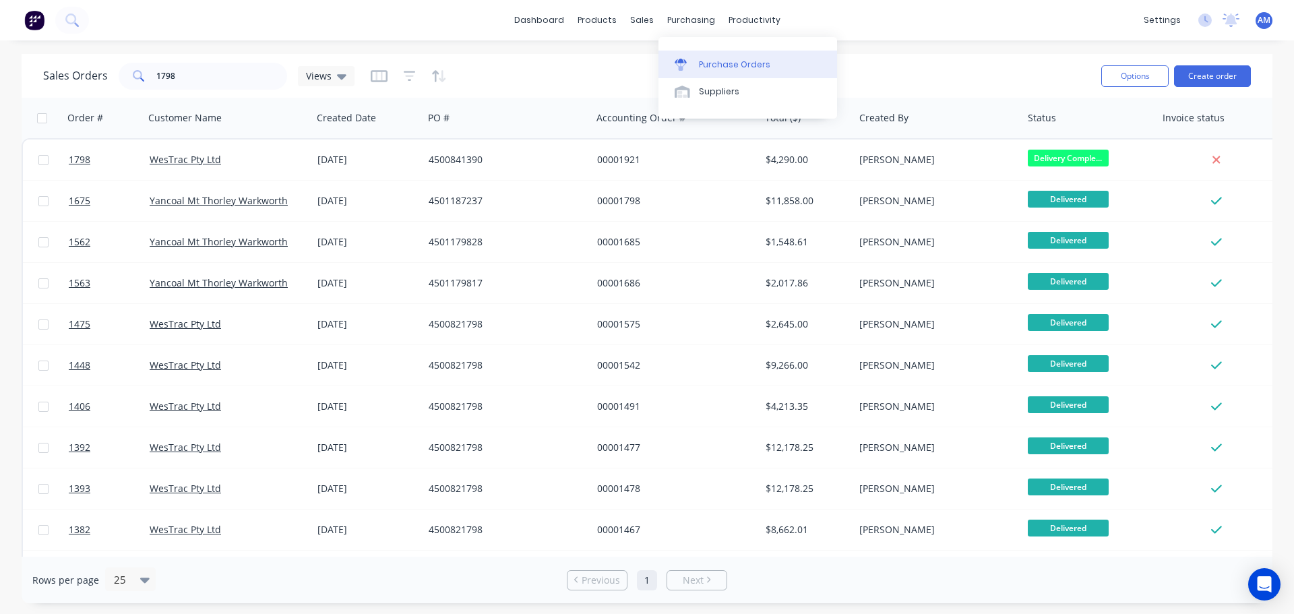
click at [723, 59] on div "Purchase Orders" at bounding box center [734, 65] width 71 height 12
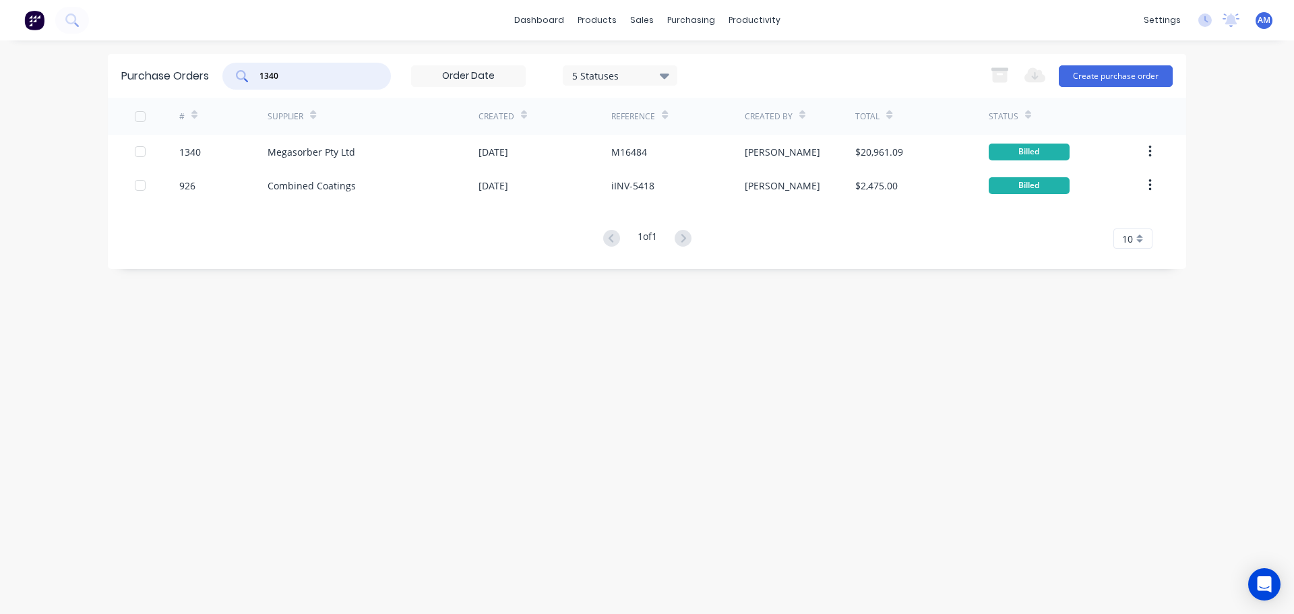
drag, startPoint x: 314, startPoint y: 72, endPoint x: 244, endPoint y: 72, distance: 70.1
click at [244, 72] on div "1340" at bounding box center [306, 76] width 168 height 27
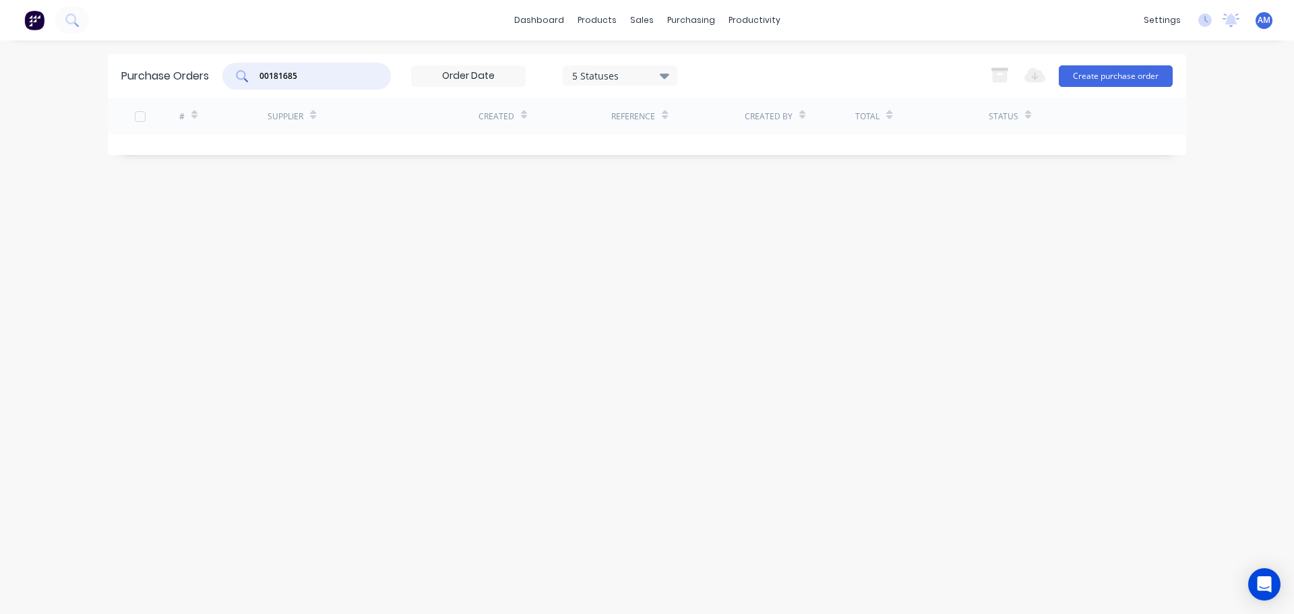
drag, startPoint x: 305, startPoint y: 75, endPoint x: 211, endPoint y: 61, distance: 95.5
click at [210, 60] on div "Purchase Orders 00181685 5 Statuses 5 Statuses Export to Excel (XLSX) Create pu…" at bounding box center [647, 76] width 1078 height 44
click at [268, 73] on input "00181685" at bounding box center [314, 75] width 112 height 13
drag, startPoint x: 272, startPoint y: 73, endPoint x: 254, endPoint y: 73, distance: 18.2
click at [254, 73] on div "00181685" at bounding box center [306, 76] width 168 height 27
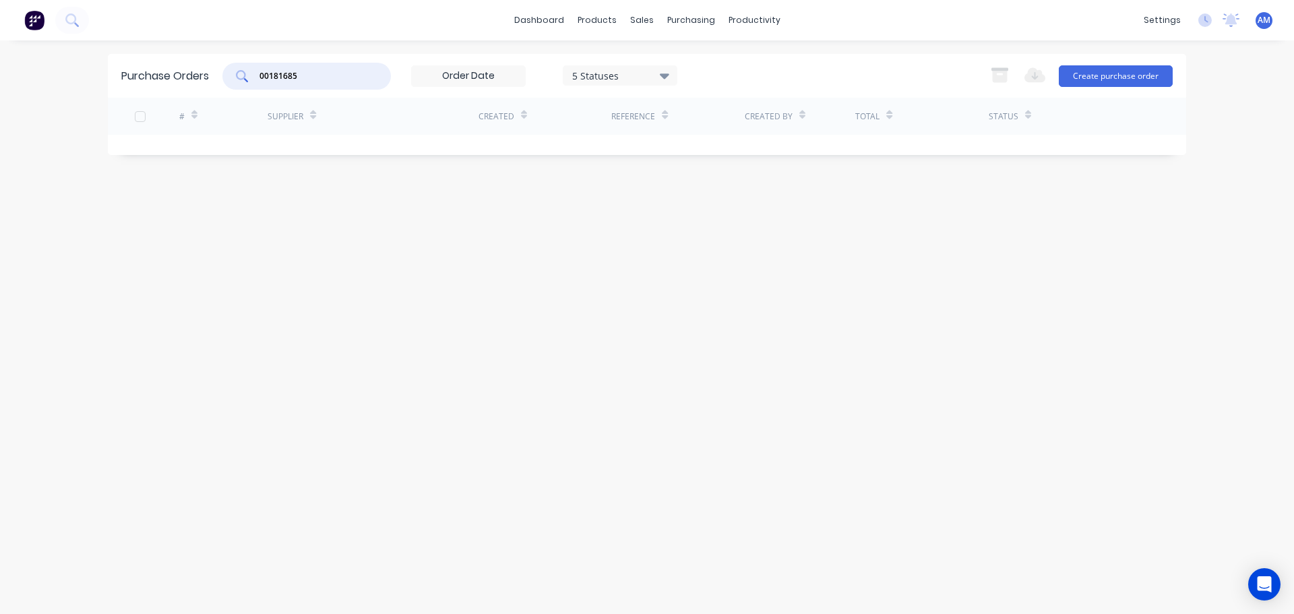
type input "181685"
